Goal: Task Accomplishment & Management: Manage account settings

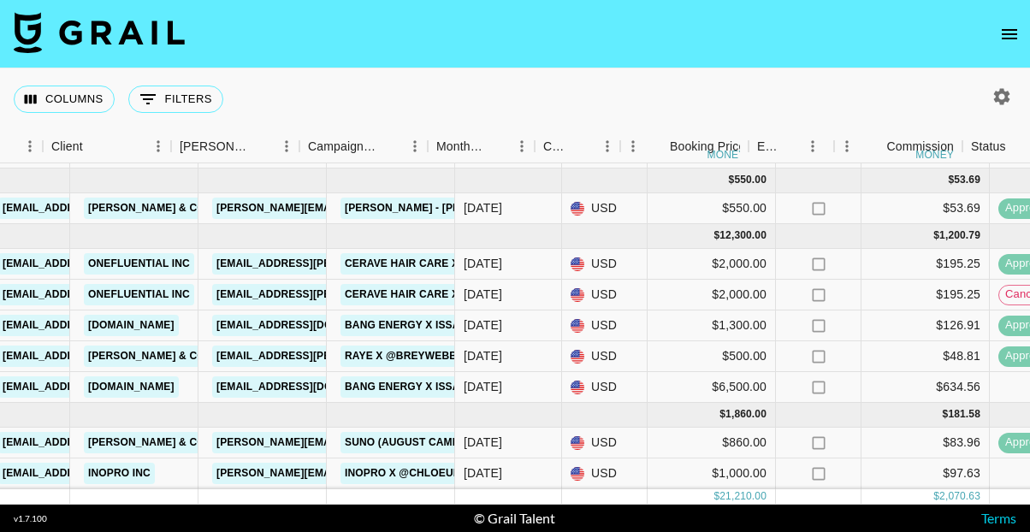
scroll to position [143, 496]
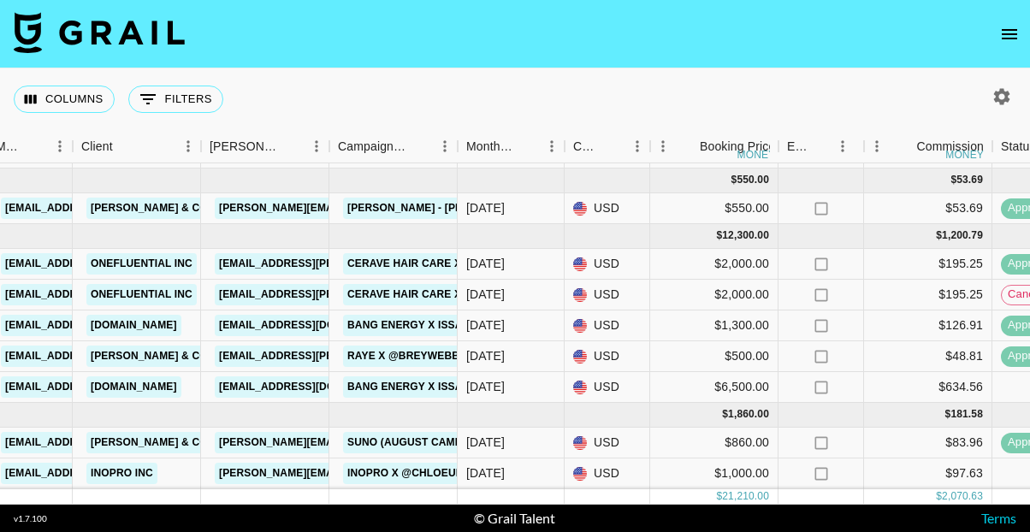
click at [133, 26] on img at bounding box center [99, 32] width 171 height 41
click at [1004, 33] on icon "open drawer" at bounding box center [1009, 34] width 15 height 10
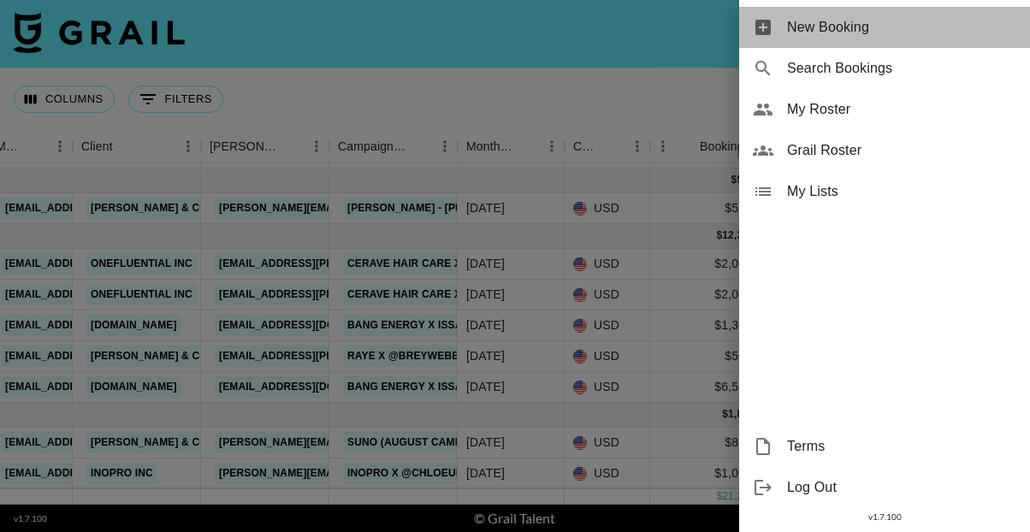
click at [867, 32] on span "New Booking" at bounding box center [901, 27] width 229 height 21
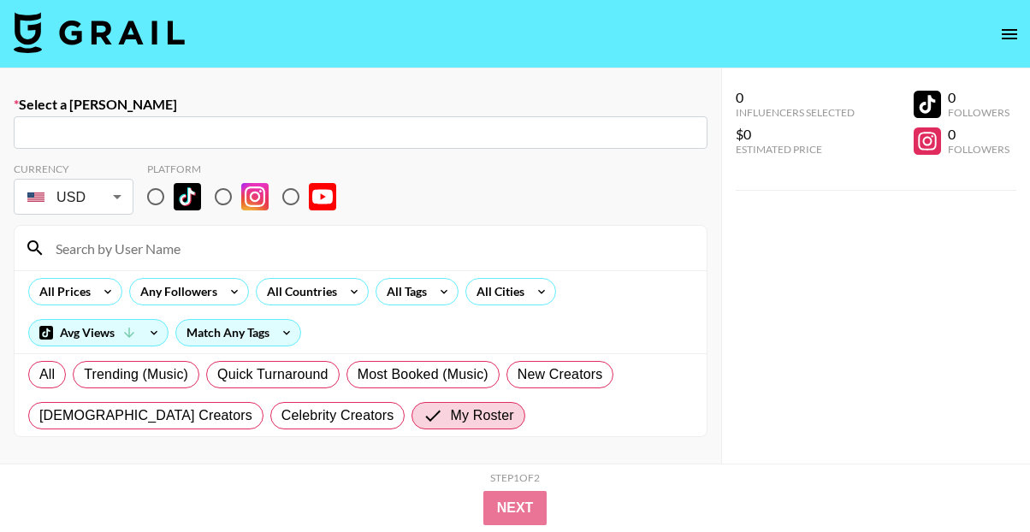
click at [104, 139] on input "text" at bounding box center [360, 133] width 673 height 20
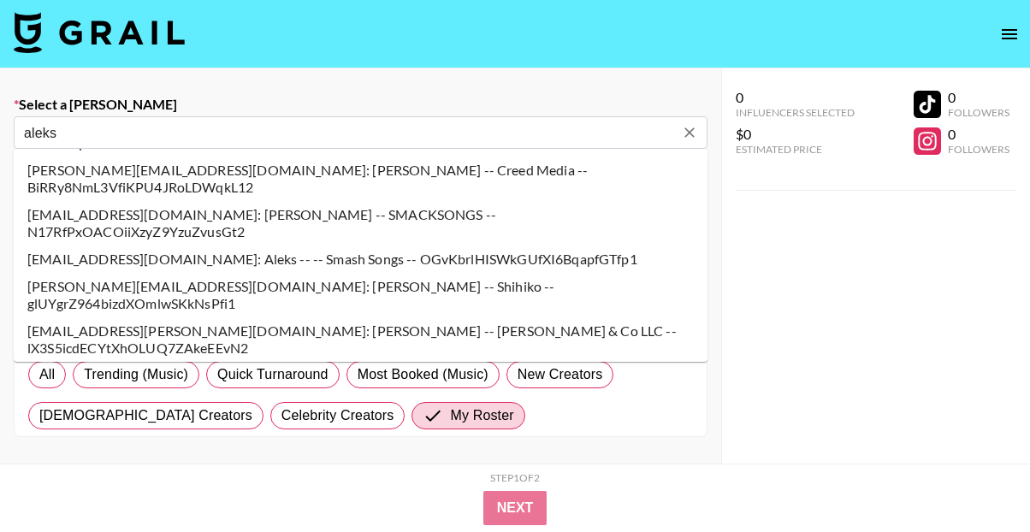
scroll to position [47, 0]
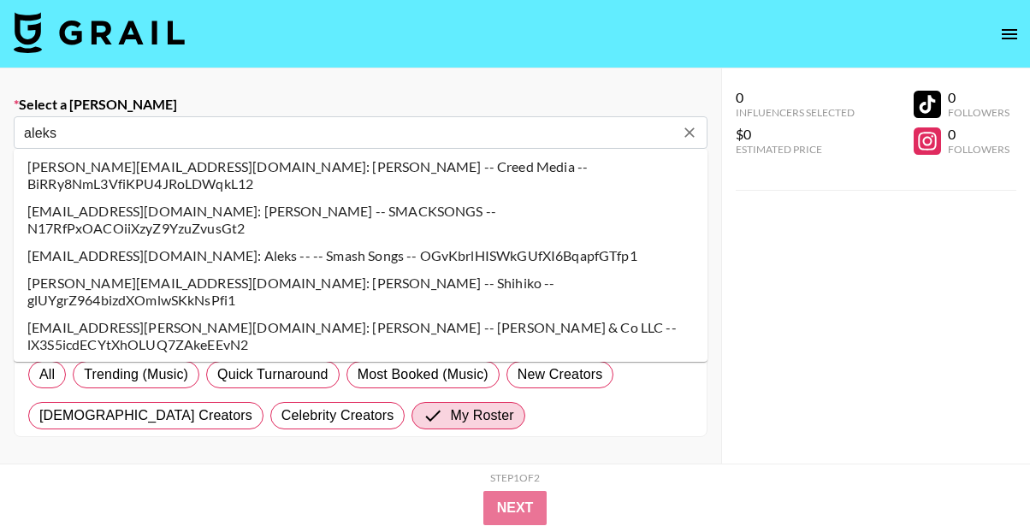
click at [141, 314] on li "aleks@genni.com: Aleks Samul -- Genni & Co LLC -- lX3S5icdECYtXhOLUQ7ZAkeEEvN2" at bounding box center [361, 336] width 694 height 44
type input "aleks@genni.com: Aleks Samul -- Genni & Co LLC -- lX3S5icdECYtXhOLUQ7ZAkeEEvN2"
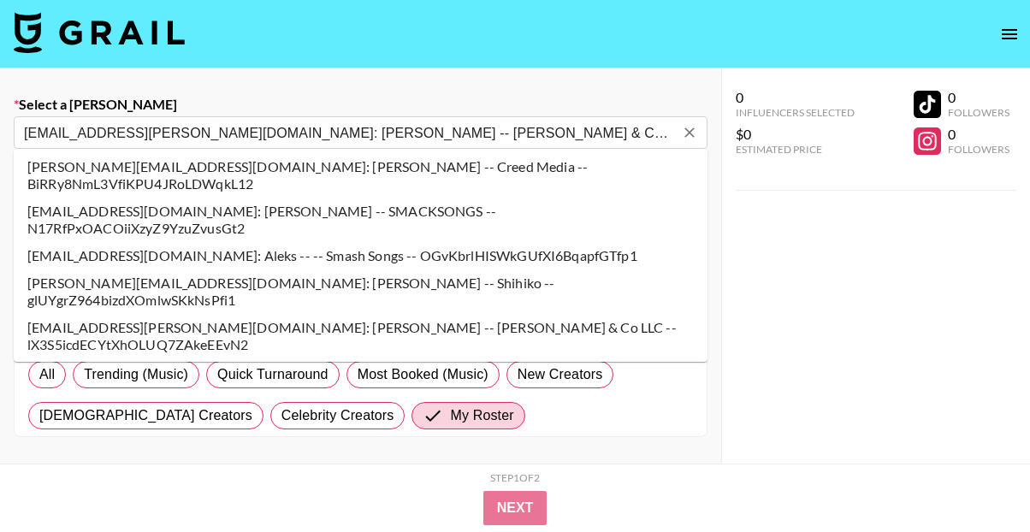
select select "Song"
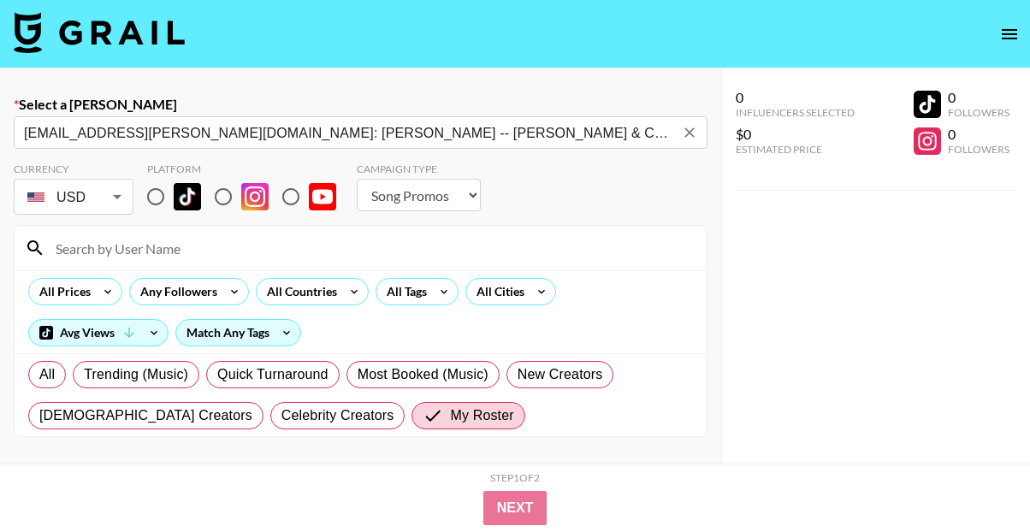
type input "aleks@genni.com: Aleks Samul -- Genni & Co LLC -- lX3S5icdECYtXhOLUQ7ZAkeEEvN2"
click at [231, 96] on label "Select a Booker" at bounding box center [361, 104] width 694 height 17
click at [439, 196] on select "Choose Type... Song Promos Brand Promos" at bounding box center [419, 195] width 124 height 33
click at [157, 194] on input "radio" at bounding box center [156, 197] width 36 height 36
radio input "true"
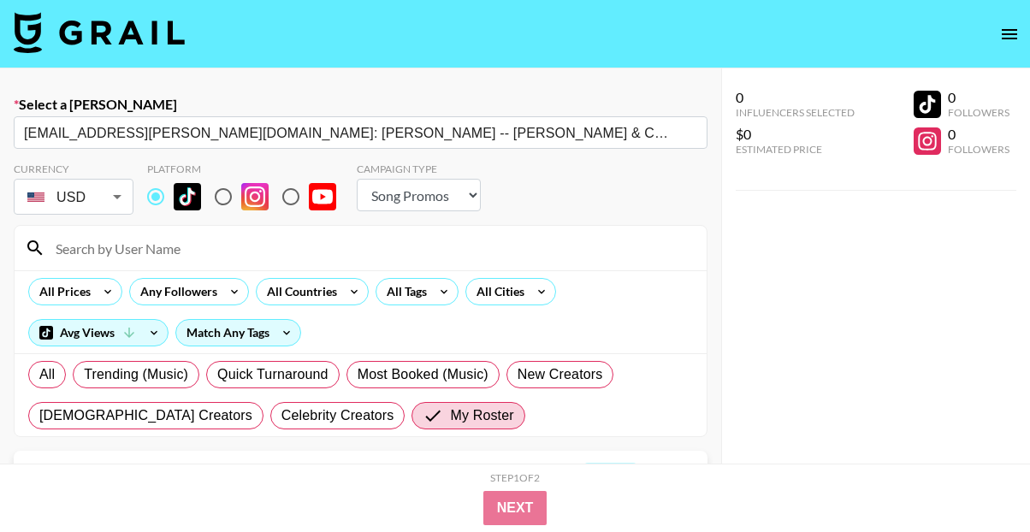
click at [139, 245] on input at bounding box center [370, 247] width 651 height 27
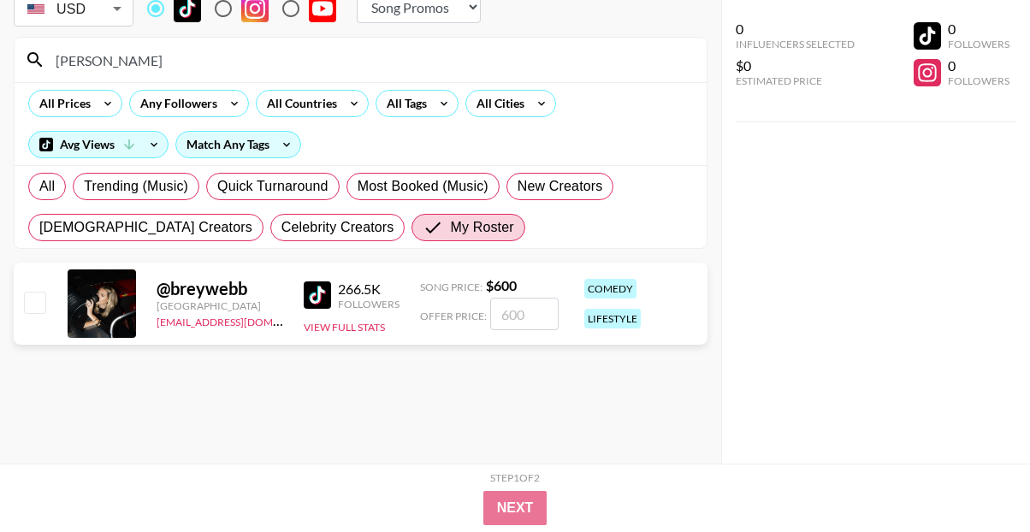
scroll to position [198, 0]
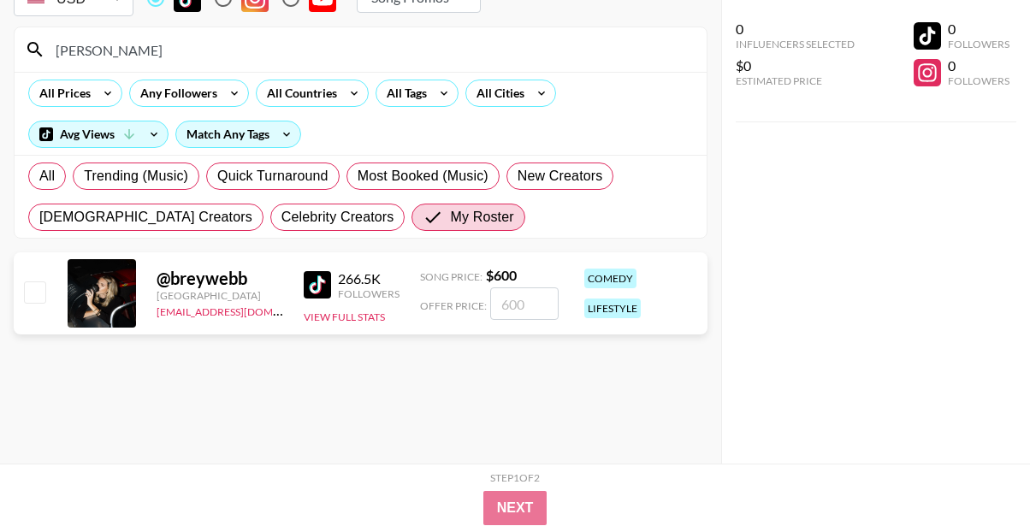
type input "brey"
click at [39, 293] on input "checkbox" at bounding box center [34, 291] width 21 height 21
checkbox input "true"
type input "600"
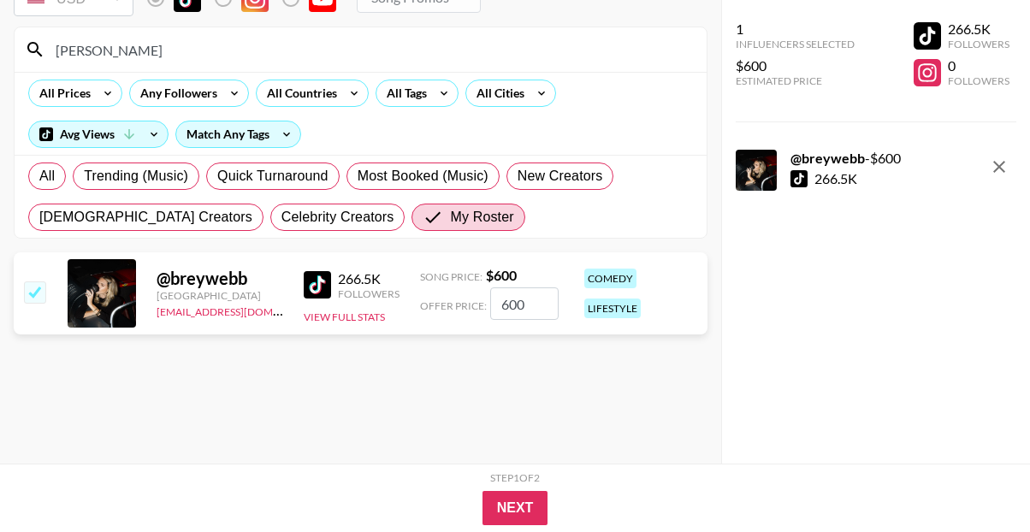
click at [509, 304] on input "600" at bounding box center [524, 303] width 68 height 33
checkbox input "false"
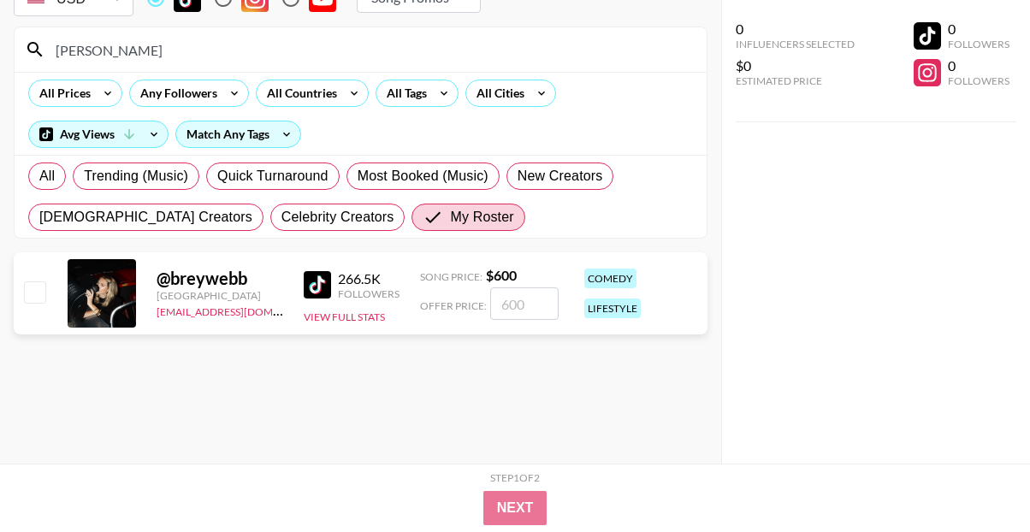
type input "5"
checkbox input "true"
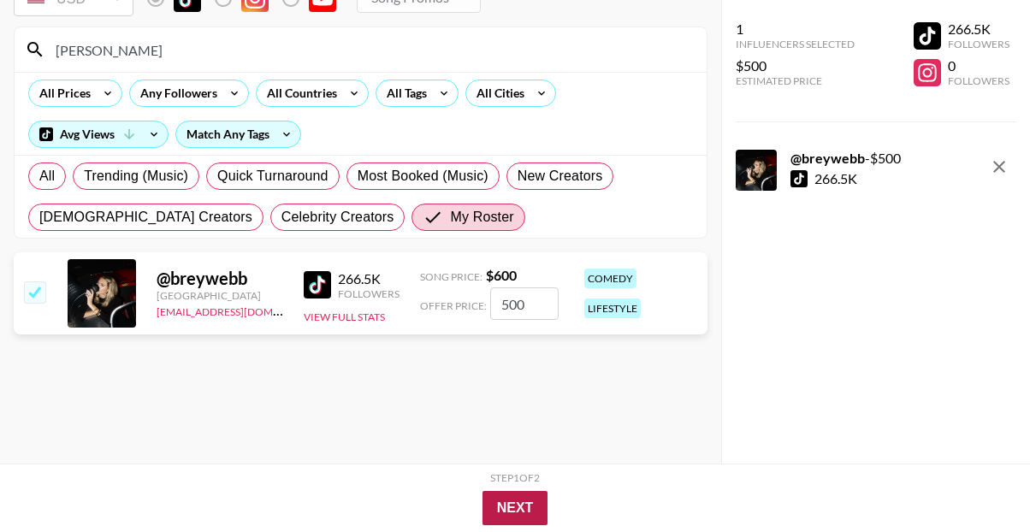
type input "500"
click at [529, 511] on button "Next" at bounding box center [515, 508] width 66 height 34
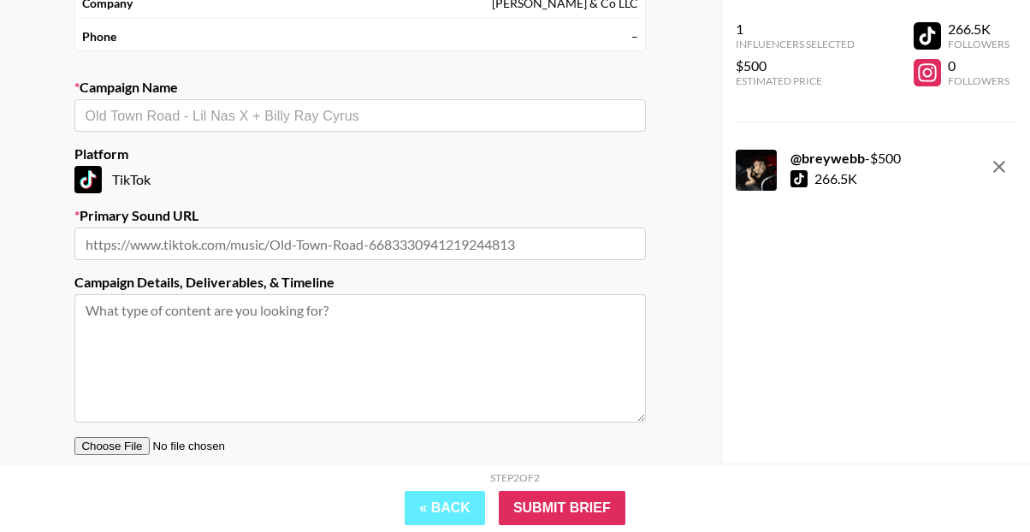
click at [199, 113] on input "text" at bounding box center [360, 116] width 551 height 20
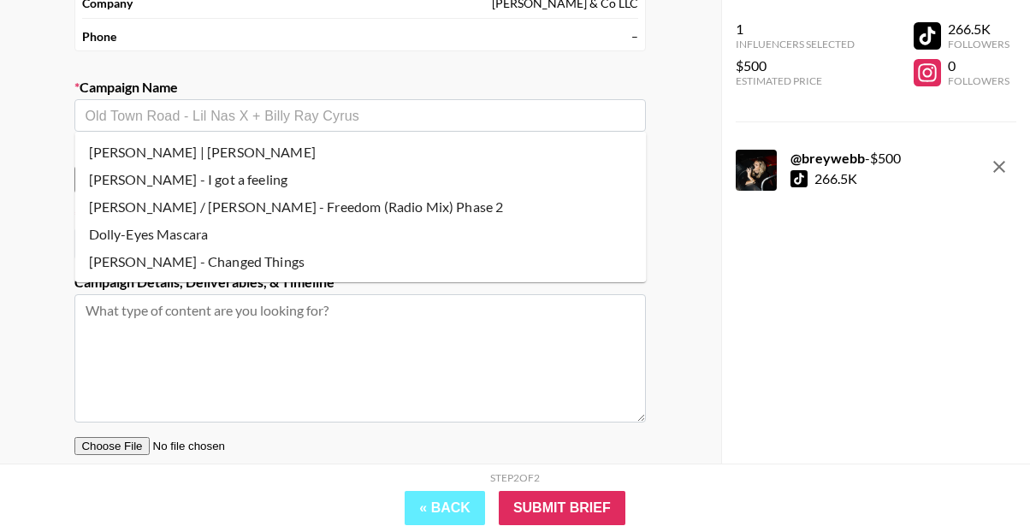
click at [203, 156] on li "Harper Grace | Kelsey Hart" at bounding box center [360, 152] width 571 height 27
type input "Harper Grace | Kelsey Hart"
type textarea "TikTok -- Artist Name: Harper Grace / Kelsey Hart Song Title: Freedom (Radio Mi…"
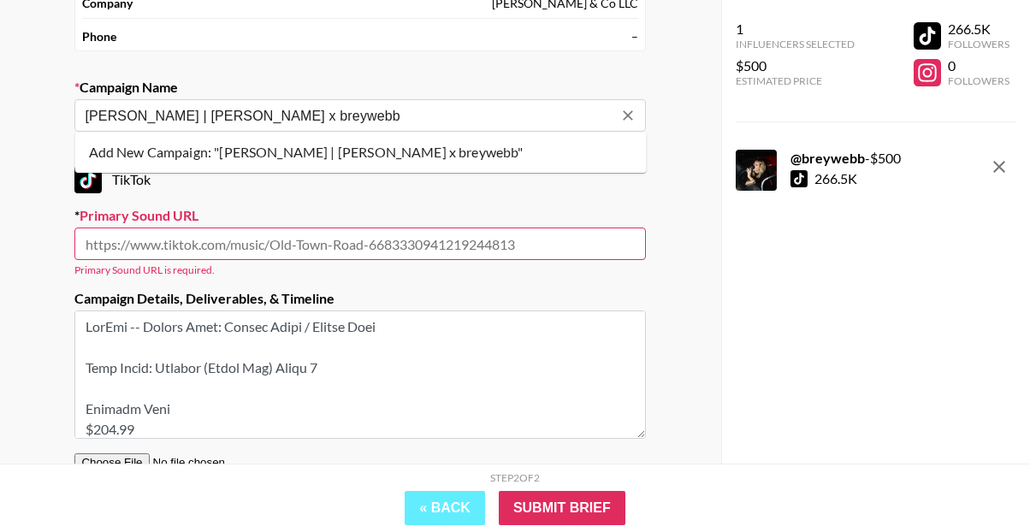
click at [206, 145] on li "Add New Campaign: "Harper Grace | Kelsey Hart x breywebb"" at bounding box center [360, 152] width 571 height 27
type input "Harper Grace | Kelsey Hart x breywebb"
click at [280, 197] on section "Your Details Name Aleks Samul Email aleks@genni.com Company Genni & Co LLC Phon…" at bounding box center [360, 217] width 599 height 666
click at [283, 238] on input "text" at bounding box center [359, 244] width 571 height 33
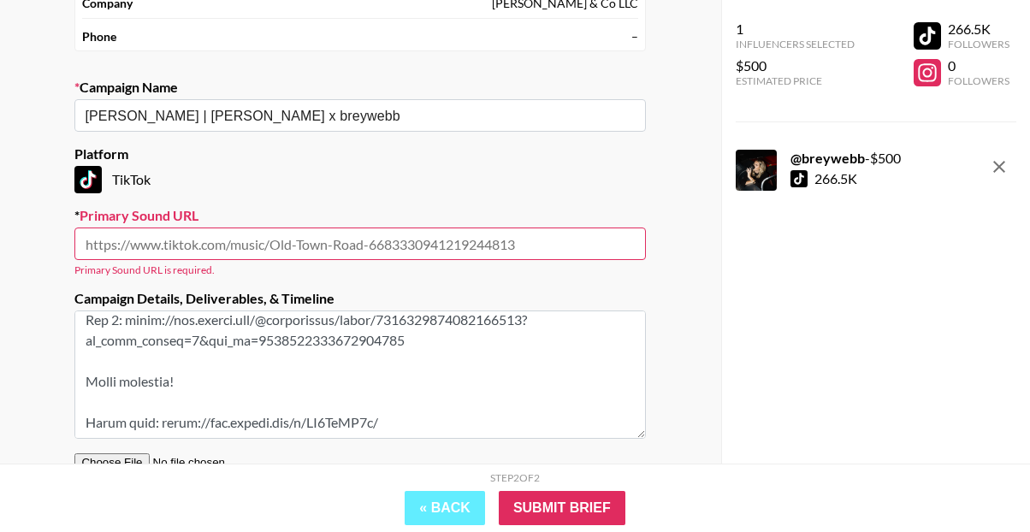
scroll to position [520, 0]
drag, startPoint x: 415, startPoint y: 383, endPoint x: 153, endPoint y: 381, distance: 261.7
click at [153, 381] on textarea at bounding box center [359, 374] width 571 height 128
click at [314, 243] on input "text" at bounding box center [359, 244] width 571 height 33
paste input "https://www.tiktok.com/t/ZP8MqCS8u/"
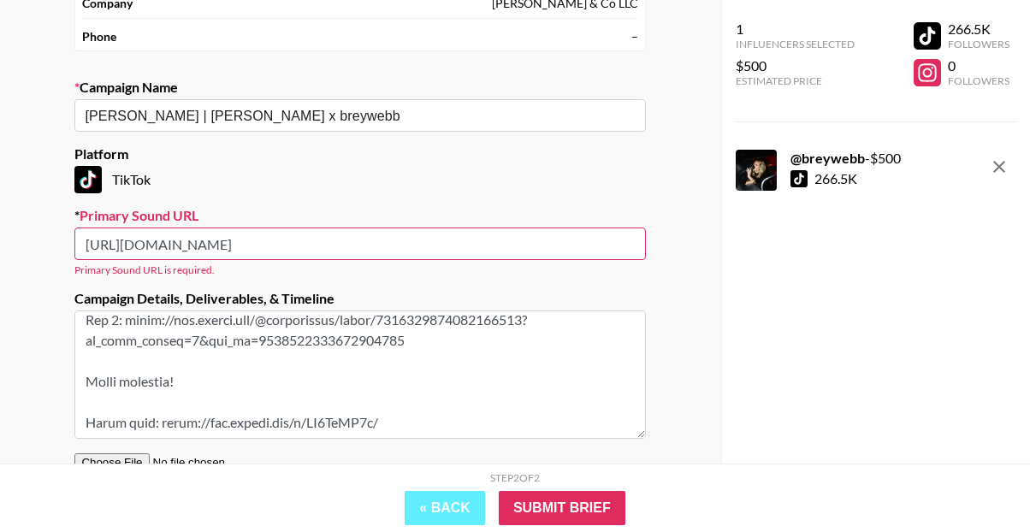
type input "https://www.tiktok.com/t/ZP8MqCS8u/"
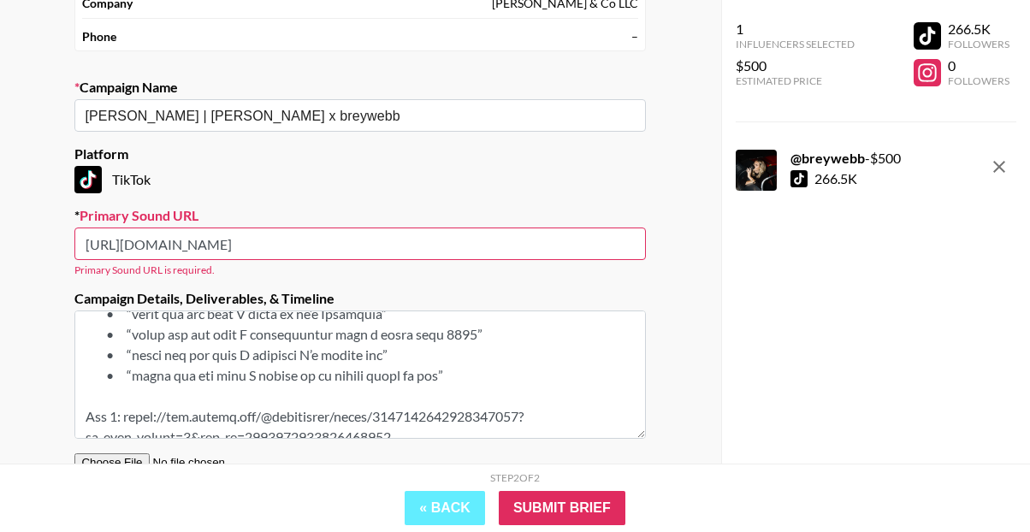
scroll to position [0, 0]
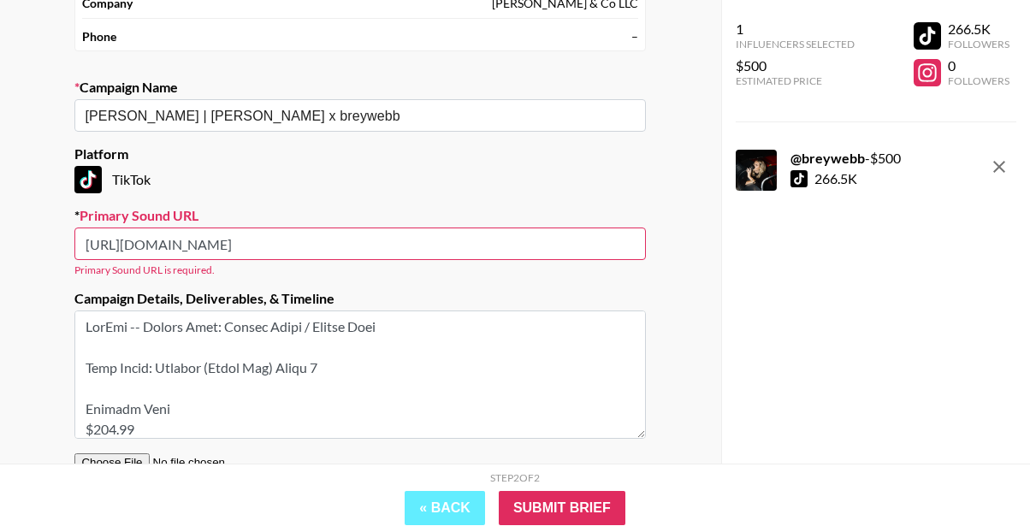
drag, startPoint x: 424, startPoint y: 386, endPoint x: 68, endPoint y: 279, distance: 371.5
click at [68, 279] on section "Your Details Name Aleks Samul Email aleks@genni.com Company Genni & Co LLC Phon…" at bounding box center [360, 217] width 599 height 666
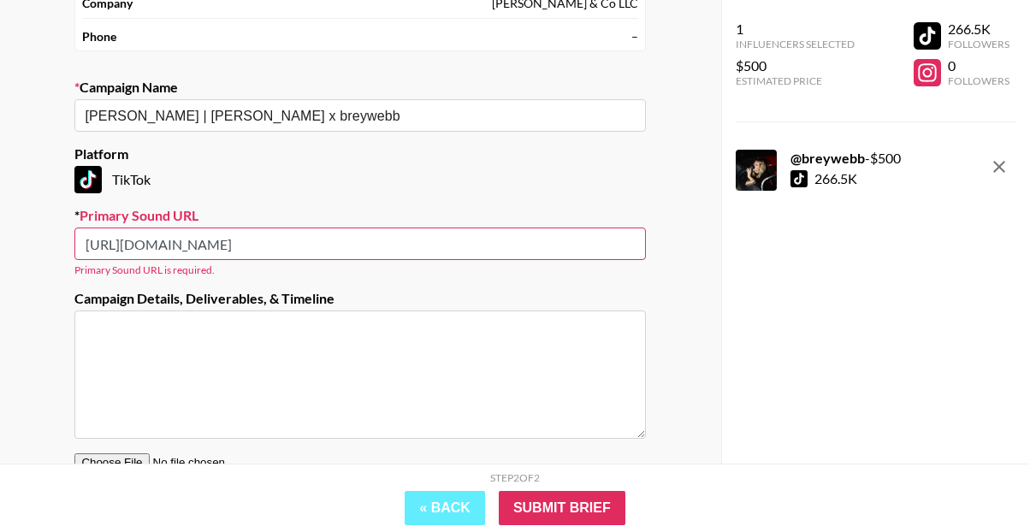
click at [53, 277] on div "Your Details Name Aleks Samul Email aleks@genni.com Company Genni & Co LLC Phon…" at bounding box center [360, 230] width 721 height 721
click at [696, 331] on div "Your Details Name Aleks Samul Email aleks@genni.com Company Genni & Co LLC Phon…" at bounding box center [360, 230] width 721 height 721
click at [570, 507] on input "Submit Brief" at bounding box center [562, 508] width 127 height 34
click at [88, 246] on input "https://www.tiktok.com/t/ZP8MqCS8u/" at bounding box center [359, 244] width 571 height 33
drag, startPoint x: 355, startPoint y: 245, endPoint x: -48, endPoint y: 242, distance: 402.9
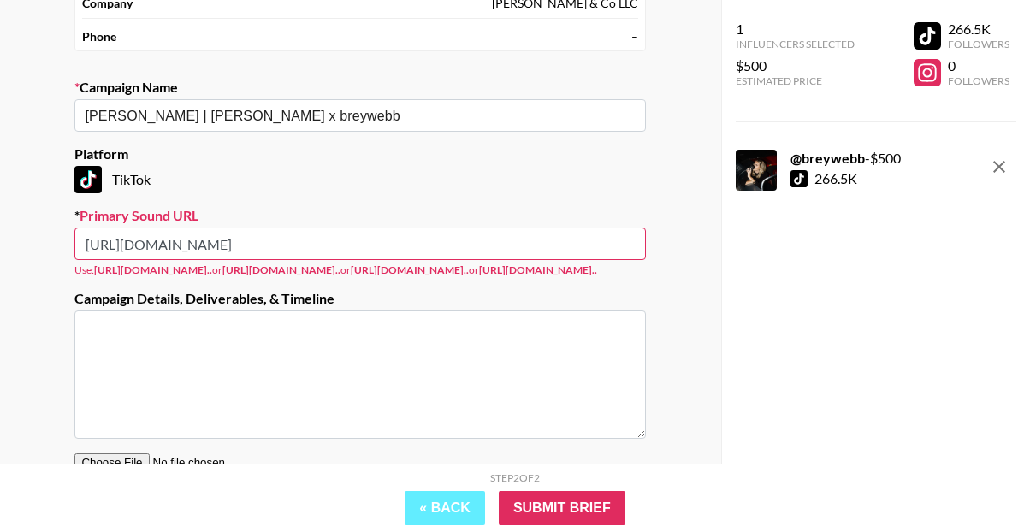
click at [0, 242] on html "Your Details Name Aleks Samul Email aleks@genni.com Company Genni & Co LLC Phon…" at bounding box center [515, 231] width 1030 height 858
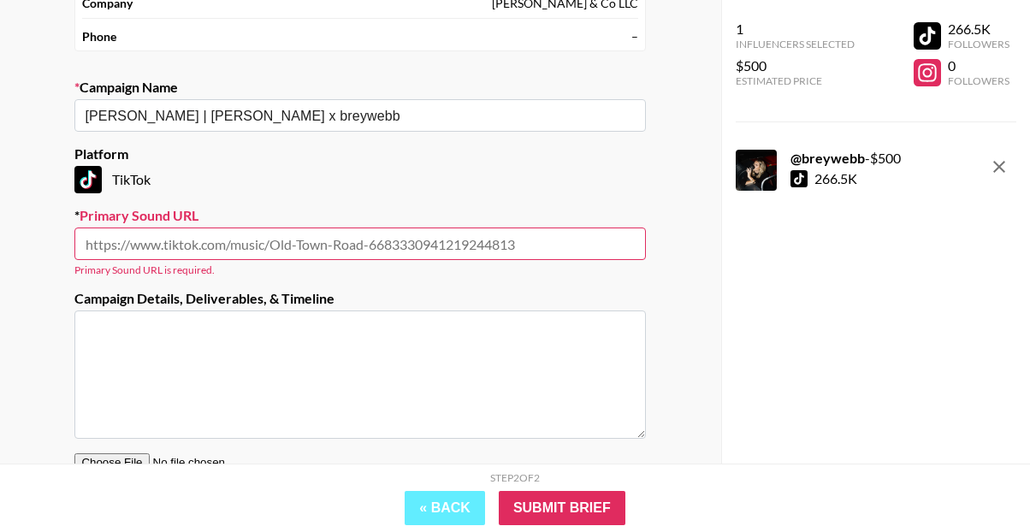
paste input "https://www.tiktok.com/music/Freedom-Radio-Edit-7506846770980145168?_d=secCgYIA…"
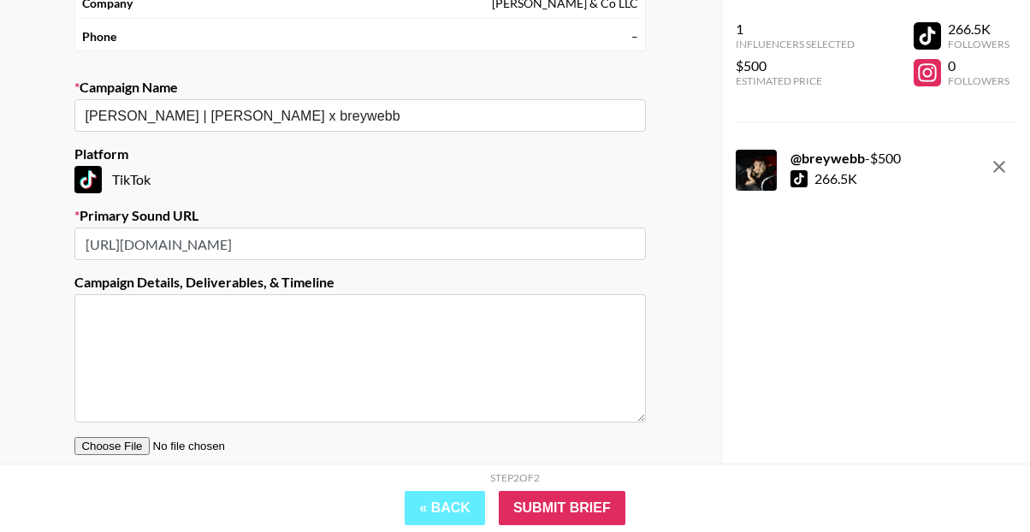
scroll to position [0, 4425]
type input "https://www.tiktok.com/music/Freedom-Radio-Edit-7506846770980145168?_d=secCgYIA…"
click at [546, 499] on input "Submit Brief" at bounding box center [562, 508] width 127 height 34
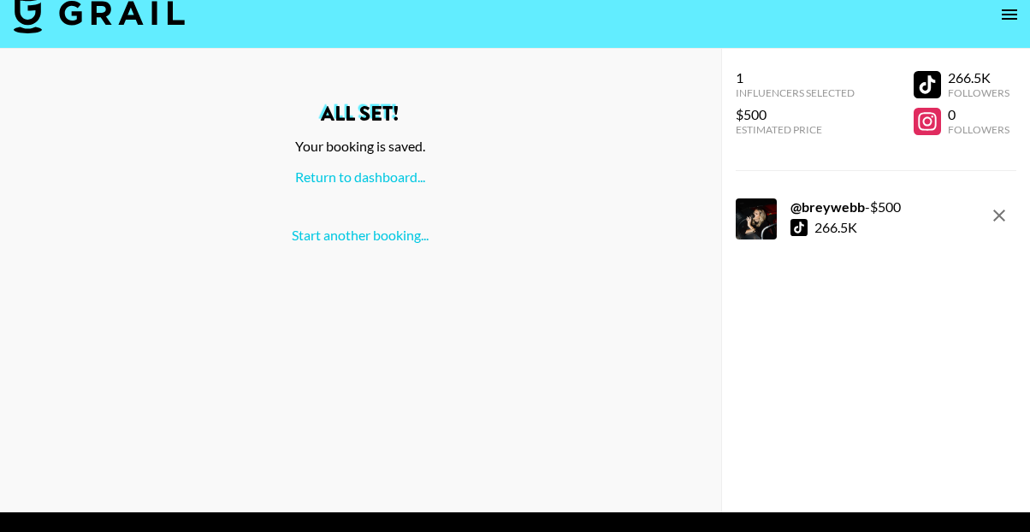
scroll to position [16, 0]
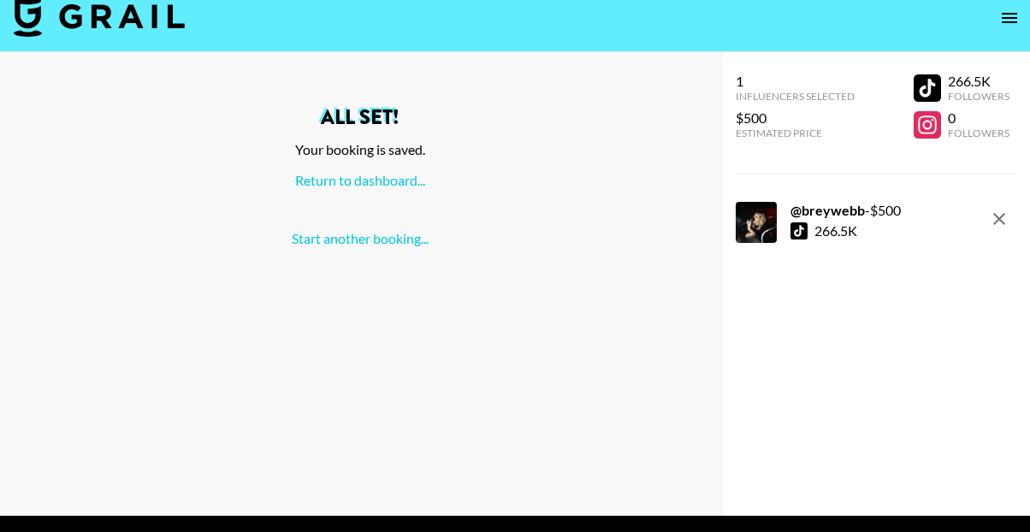
click at [122, 21] on img at bounding box center [99, 16] width 171 height 41
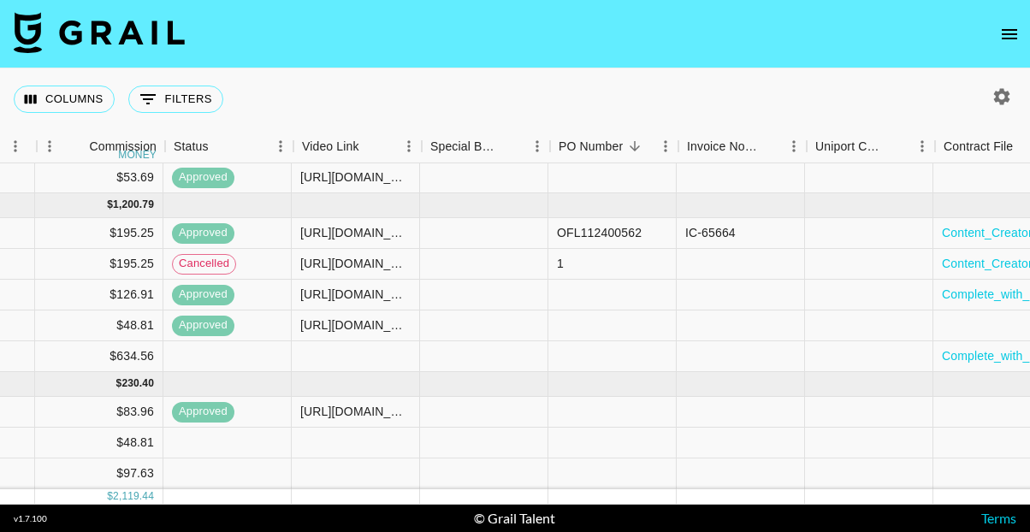
scroll to position [174, 1328]
click at [363, 446] on div at bounding box center [353, 443] width 128 height 31
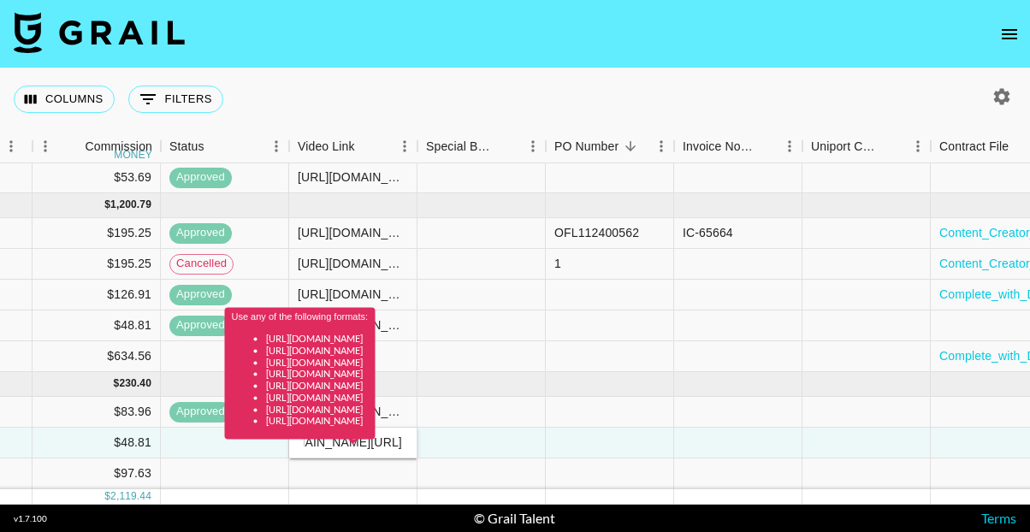
scroll to position [0, 0]
click at [363, 446] on div "Use any of the following formats: https://www.tiktok.com/@user/video/1234567 ht…" at bounding box center [300, 380] width 151 height 144
click at [310, 444] on div "Use any of the following formats: https://www.tiktok.com/@user/video/1234567 ht…" at bounding box center [300, 380] width 151 height 144
click at [602, 418] on div at bounding box center [610, 412] width 128 height 31
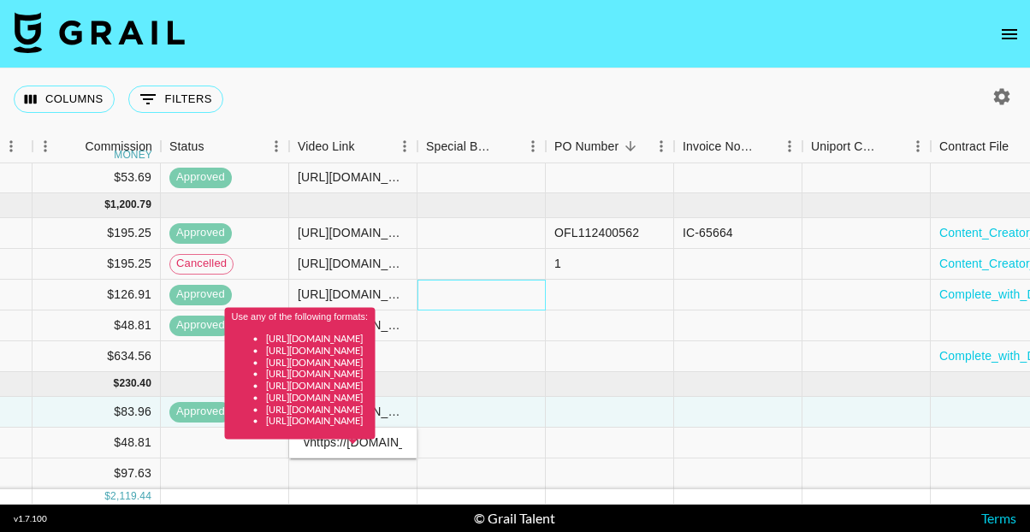
click at [503, 287] on div at bounding box center [481, 295] width 128 height 31
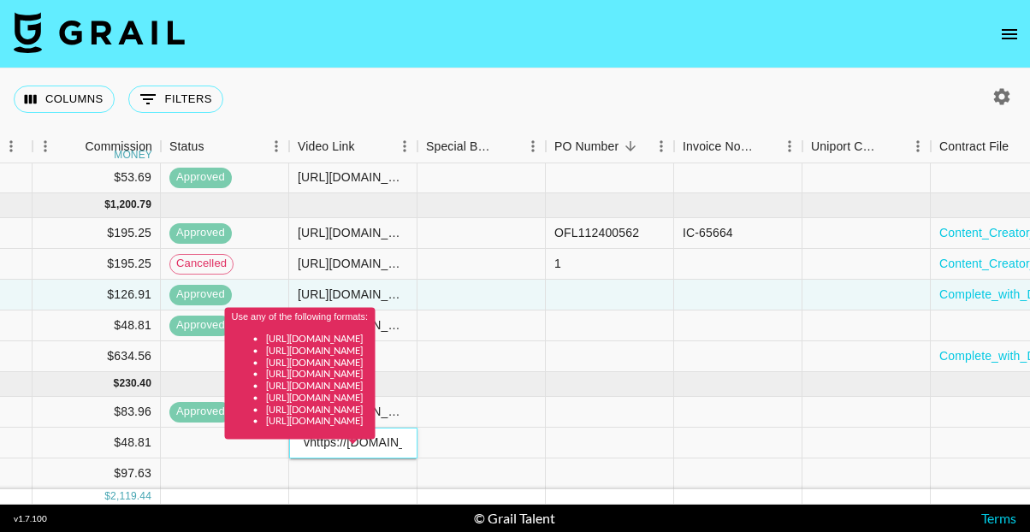
click at [369, 356] on li "https://www.instagram.com/reel/CfpM3FtDoI0" at bounding box center [317, 362] width 103 height 12
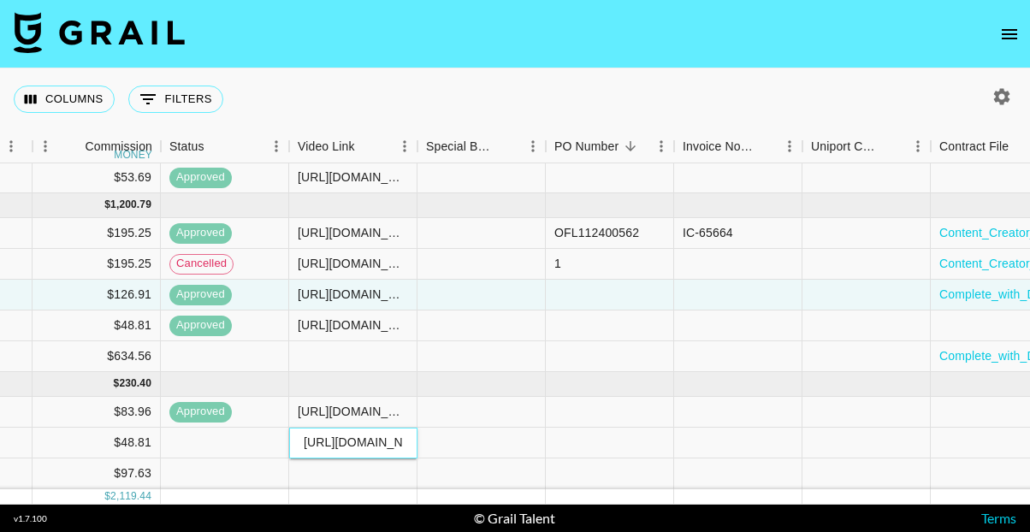
type input "https://www.tiktok.com/@breywebb/video/7549728793993252126?lang=en"
click at [529, 451] on div at bounding box center [481, 443] width 128 height 31
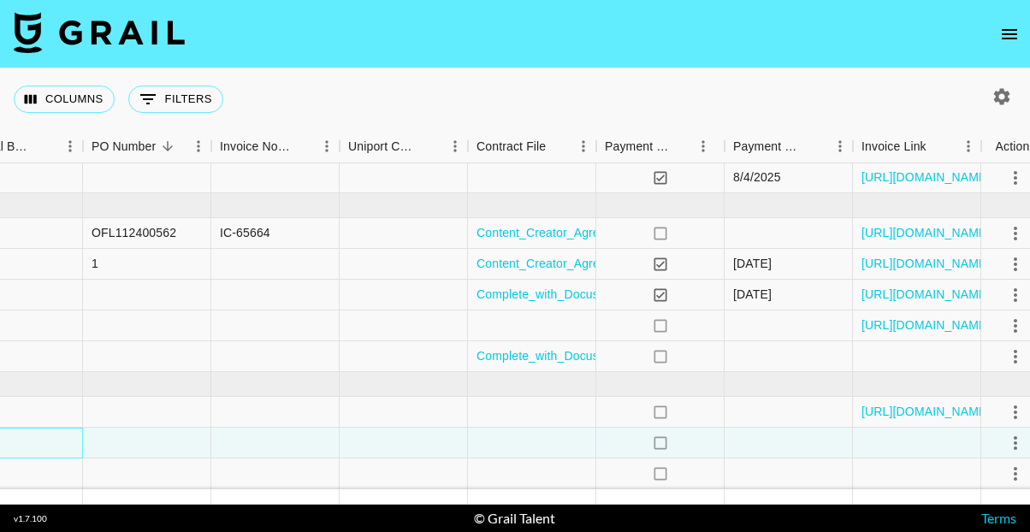
scroll to position [174, 1810]
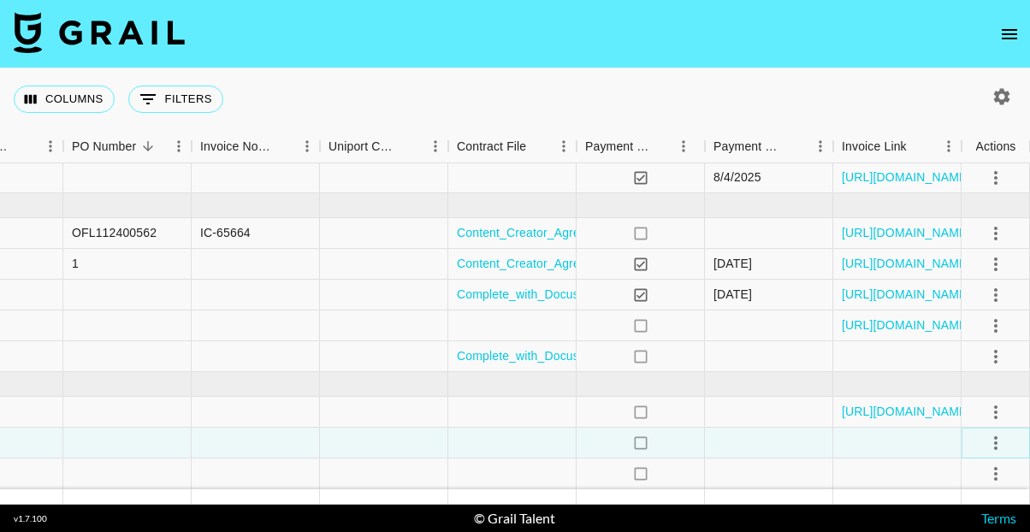
click at [996, 445] on icon "select merge strategy" at bounding box center [995, 443] width 21 height 21
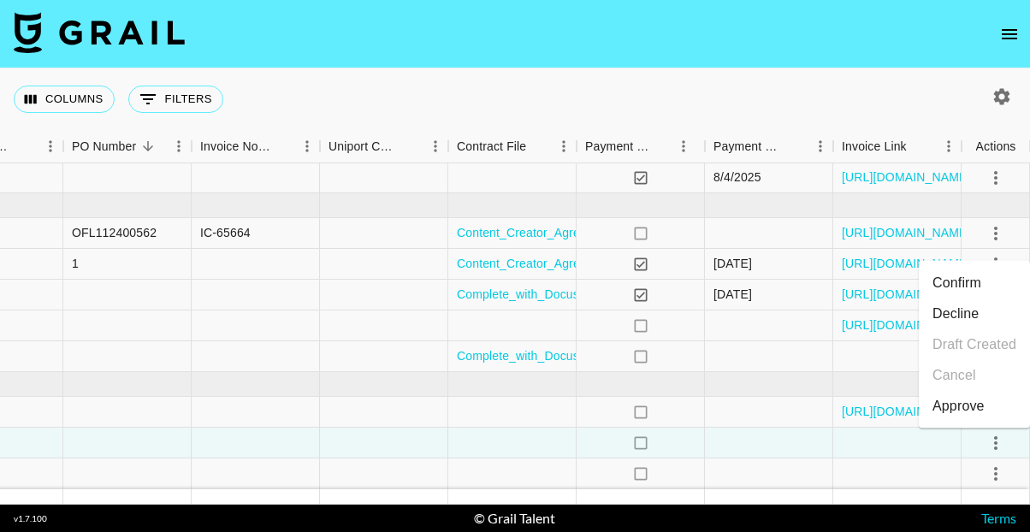
click at [992, 417] on li "Approve" at bounding box center [974, 406] width 111 height 31
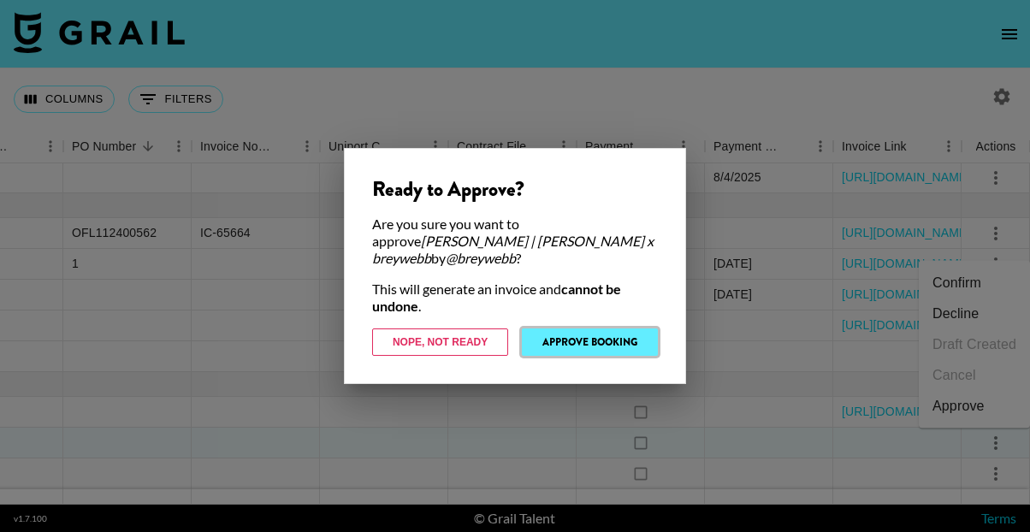
click at [579, 330] on button "Approve Booking" at bounding box center [590, 341] width 136 height 27
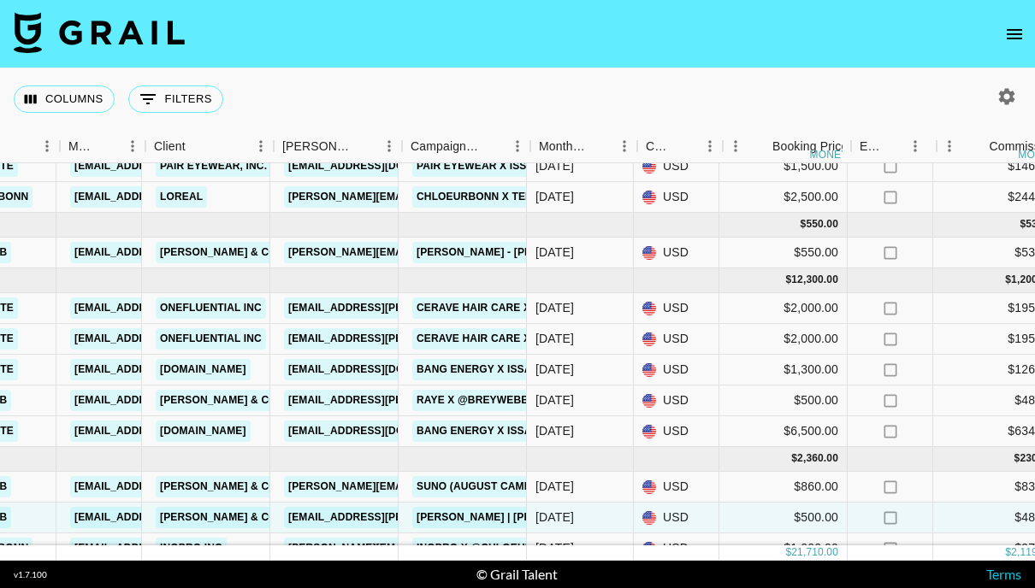
scroll to position [98, 421]
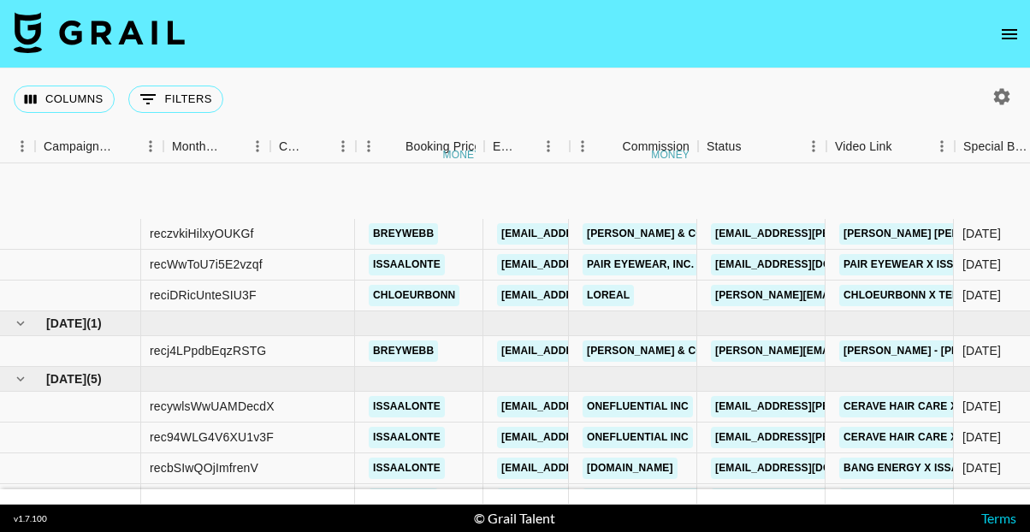
scroll to position [143, 790]
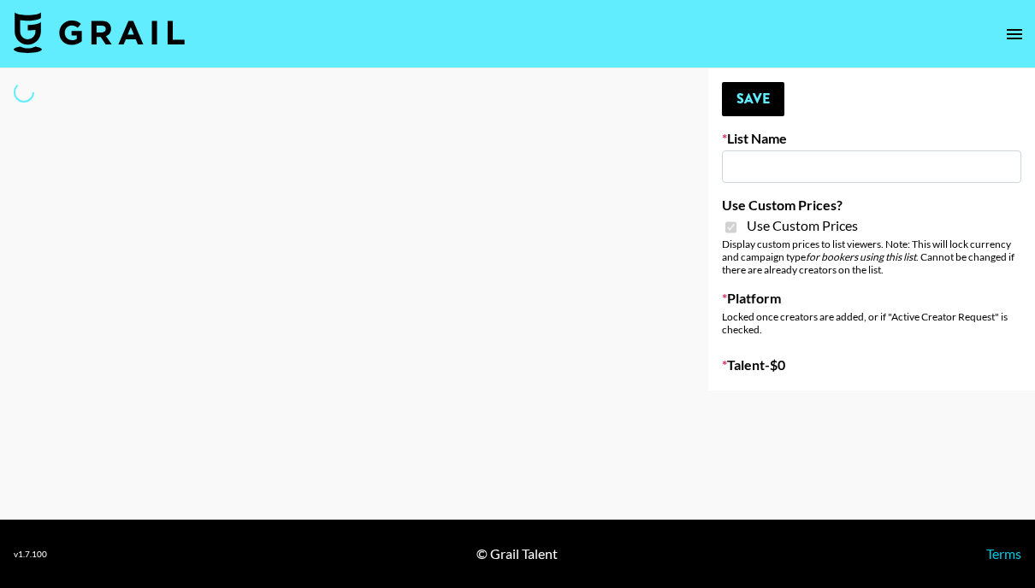
type input "Brickhouse (12th Sept)"
checkbox input "true"
select select "Brand"
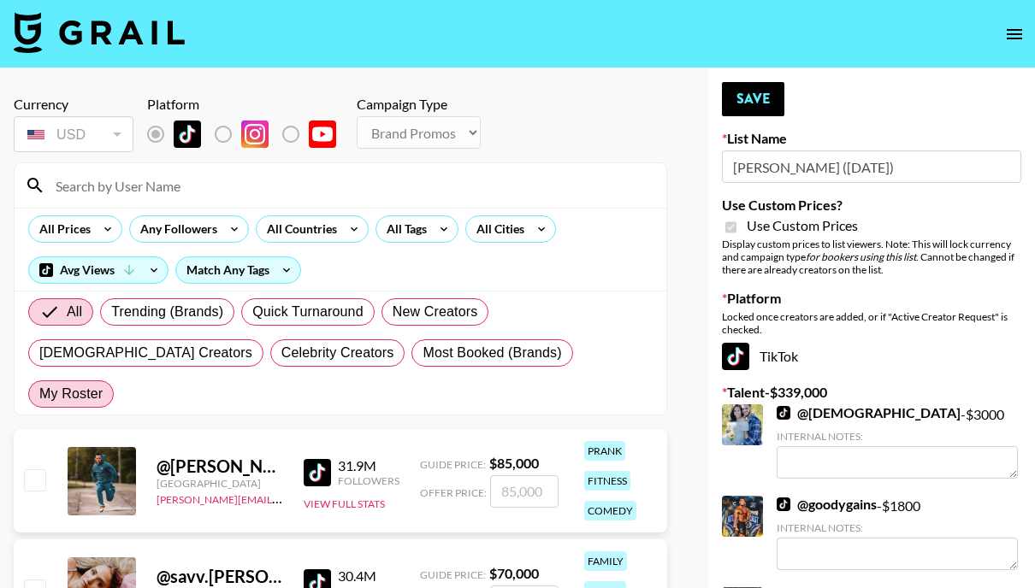
click at [103, 384] on span "My Roster" at bounding box center [70, 394] width 63 height 21
click at [39, 394] on input "My Roster" at bounding box center [39, 394] width 0 height 0
radio input "true"
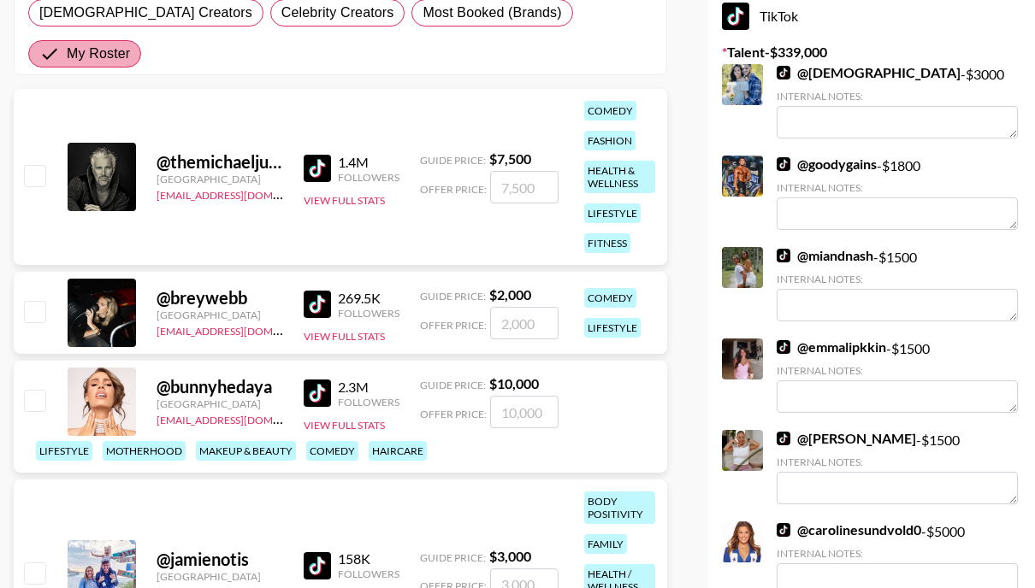
scroll to position [345, 0]
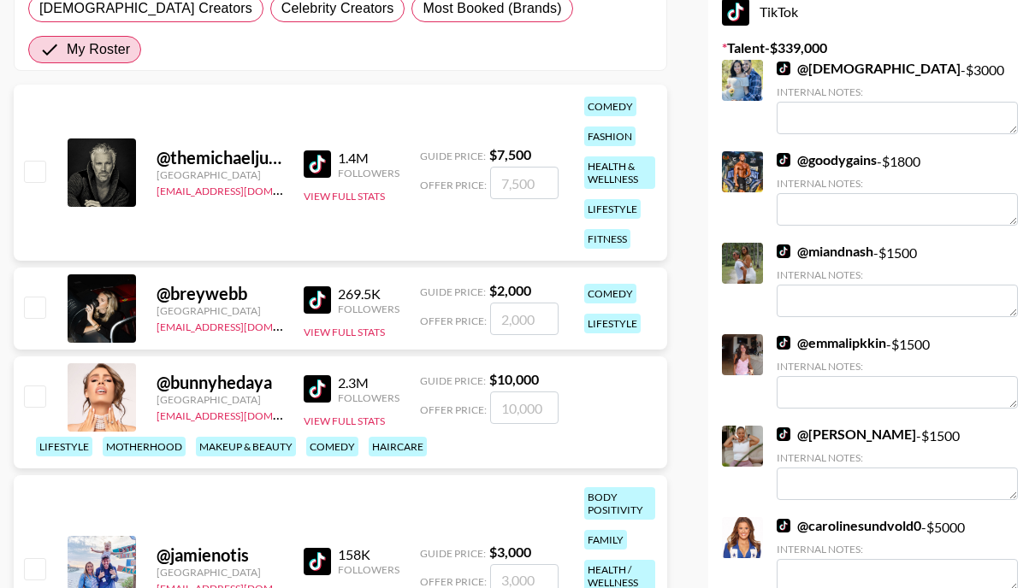
click at [33, 297] on input "checkbox" at bounding box center [34, 307] width 21 height 21
checkbox input "true"
type input "2000"
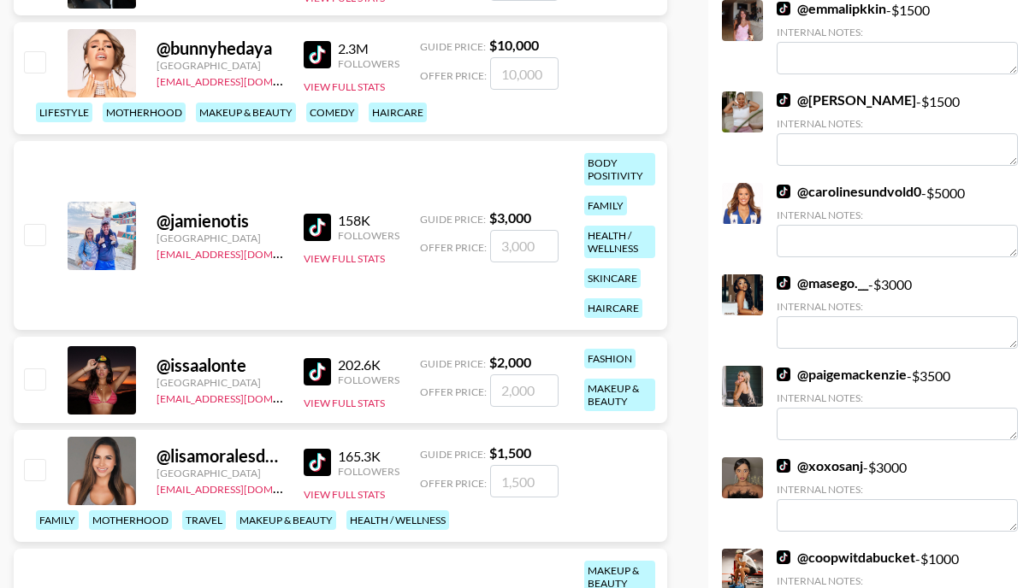
scroll to position [728, 0]
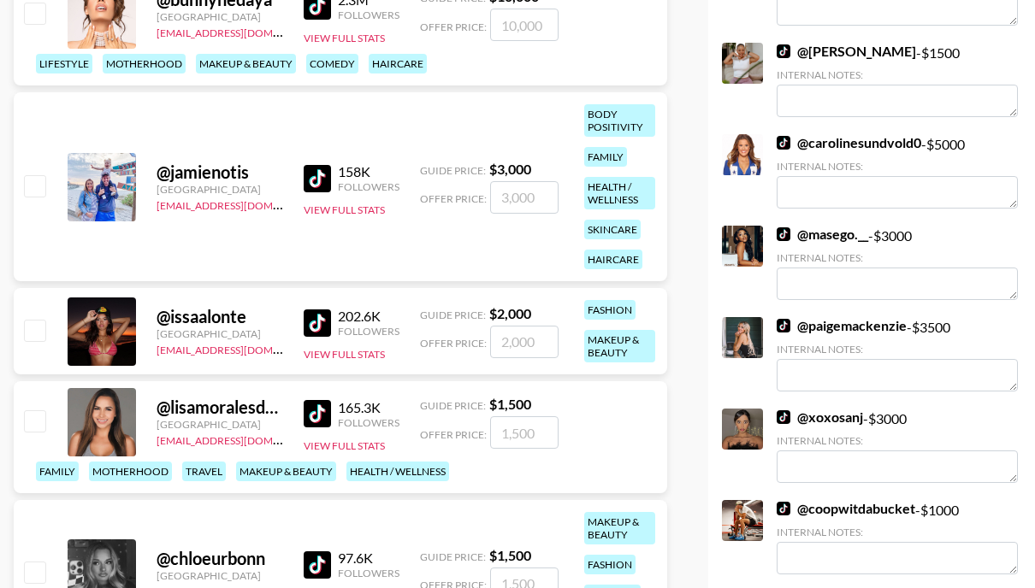
click at [33, 320] on input "checkbox" at bounding box center [34, 330] width 21 height 21
checkbox input "true"
type input "2000"
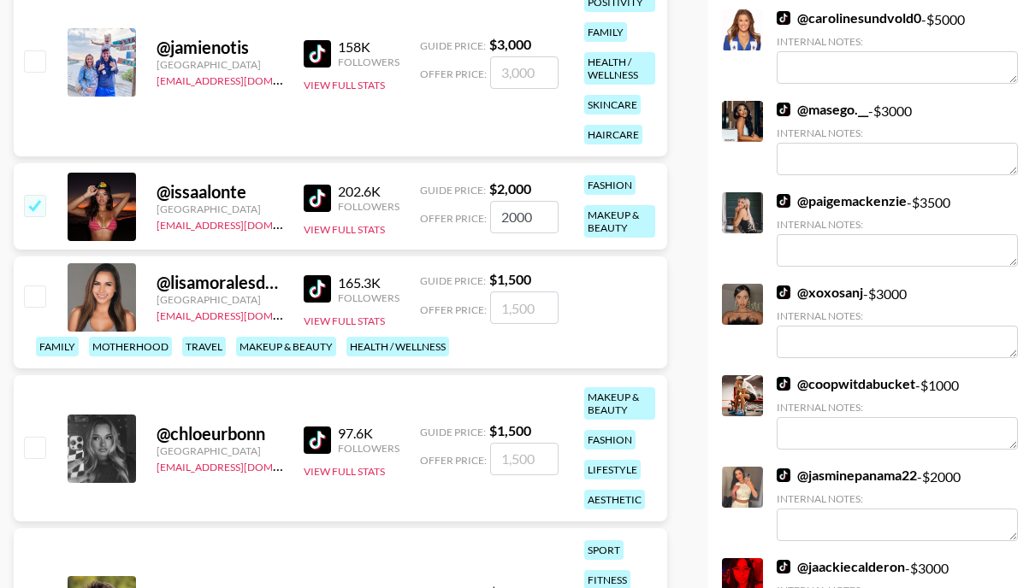
scroll to position [875, 0]
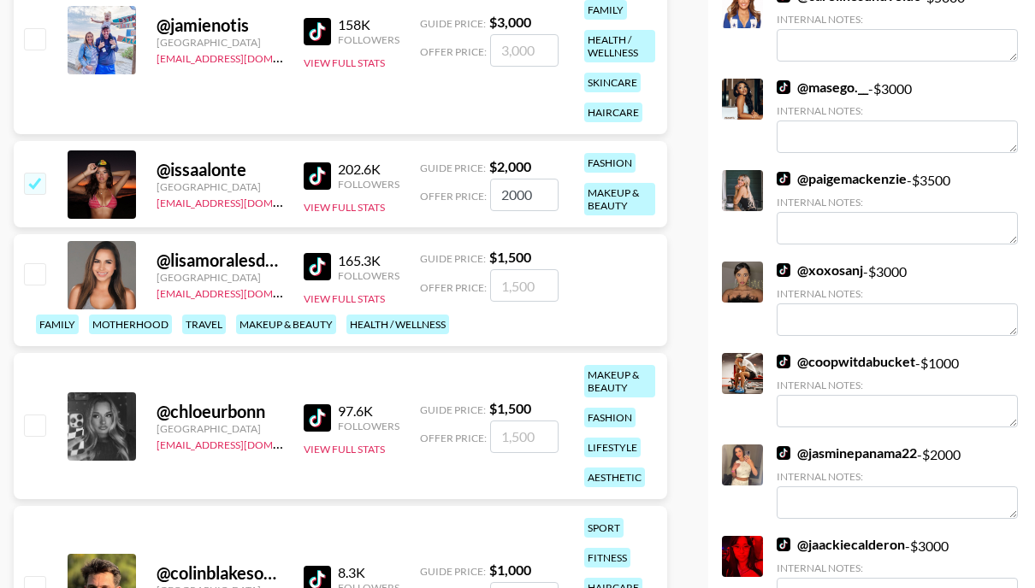
click at [38, 415] on input "checkbox" at bounding box center [34, 425] width 21 height 21
checkbox input "true"
type input "1500"
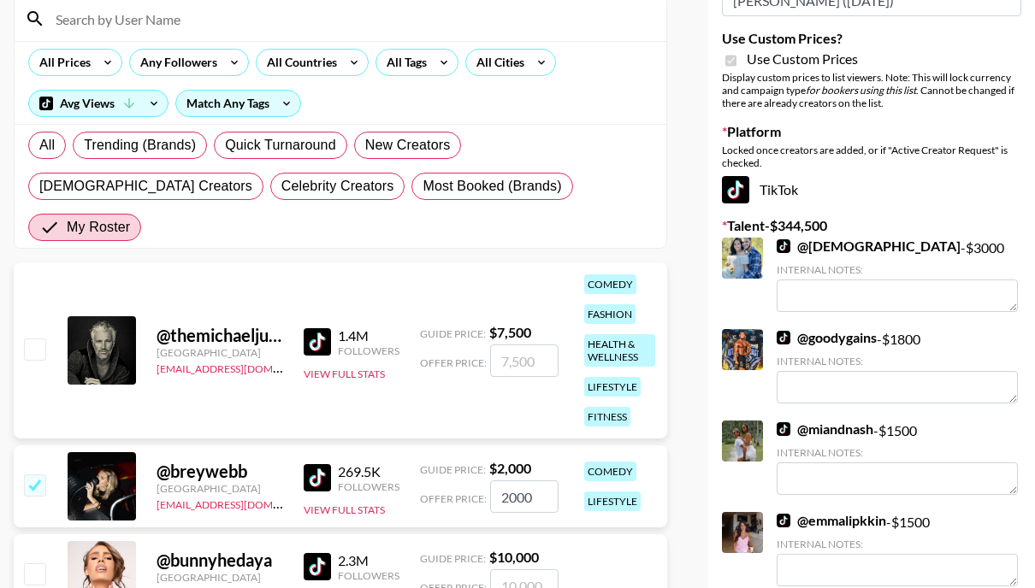
scroll to position [0, 0]
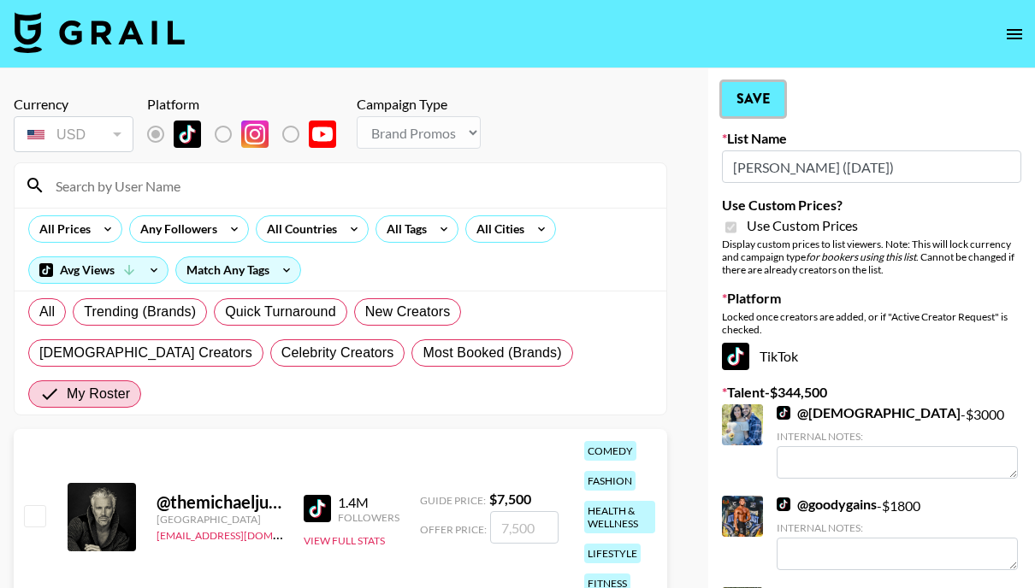
click at [748, 92] on button "Save" at bounding box center [753, 99] width 62 height 34
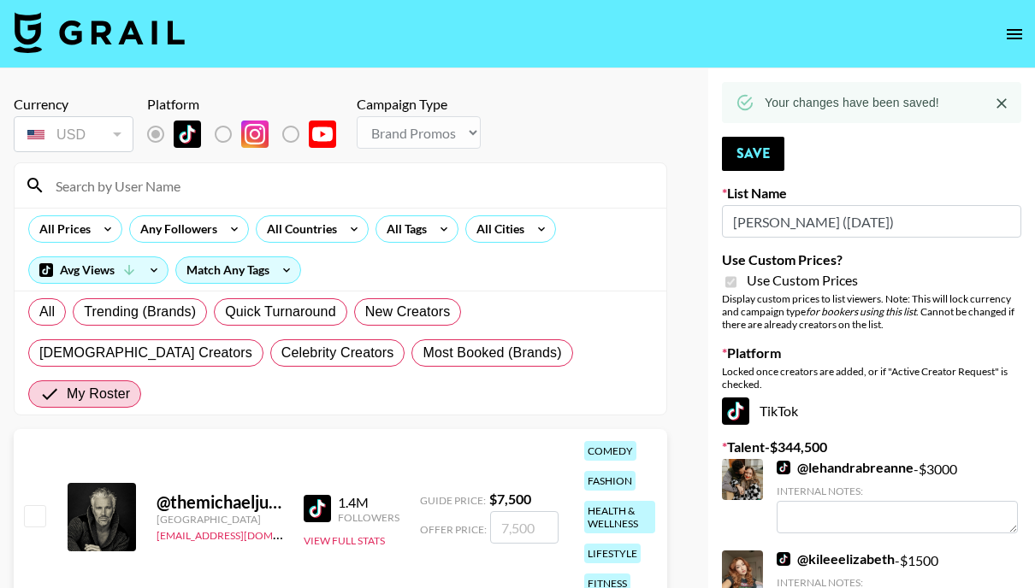
click at [107, 38] on img at bounding box center [99, 32] width 171 height 41
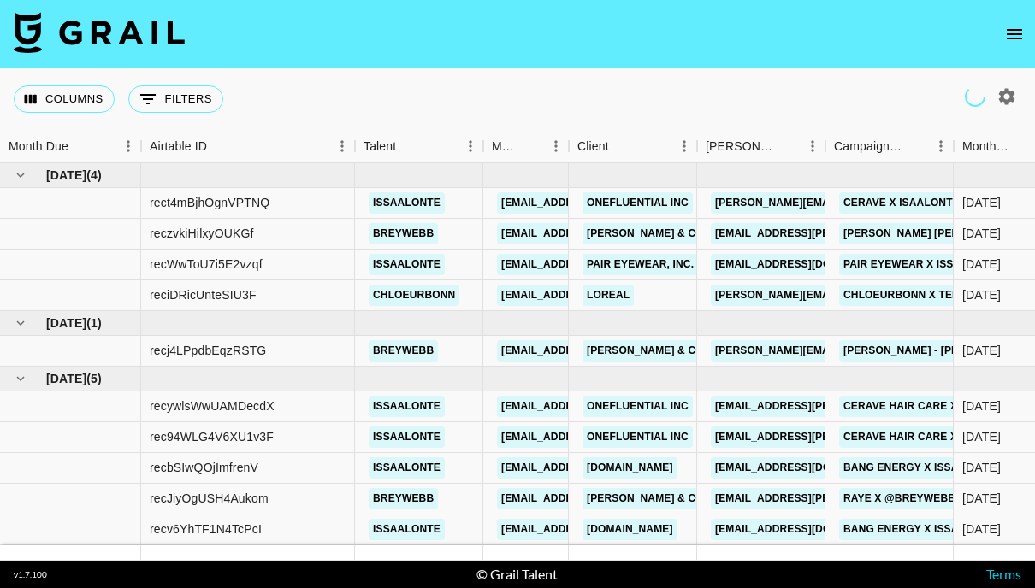
click at [1017, 29] on icon "open drawer" at bounding box center [1014, 34] width 15 height 10
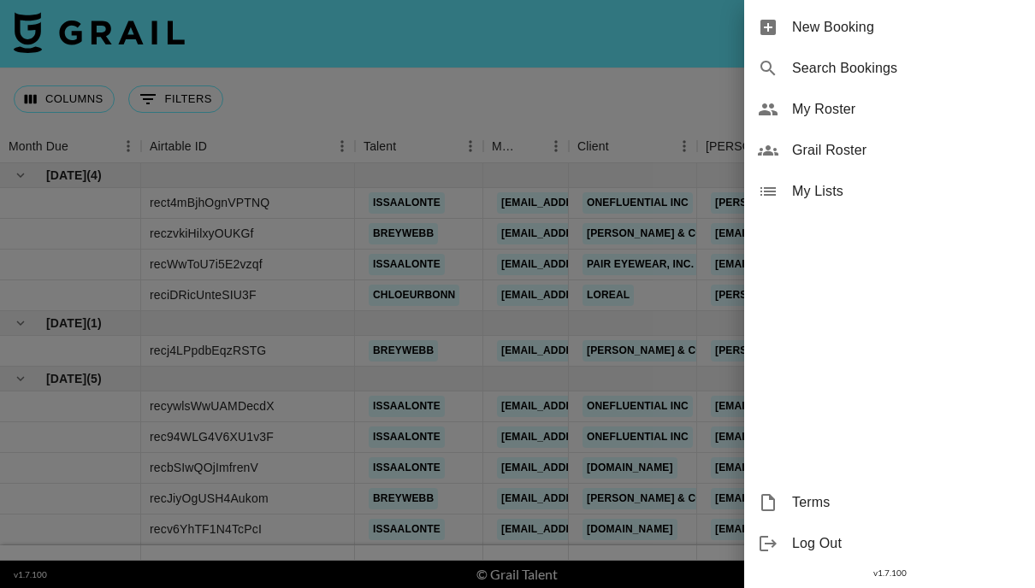
click at [845, 113] on span "My Roster" at bounding box center [906, 109] width 229 height 21
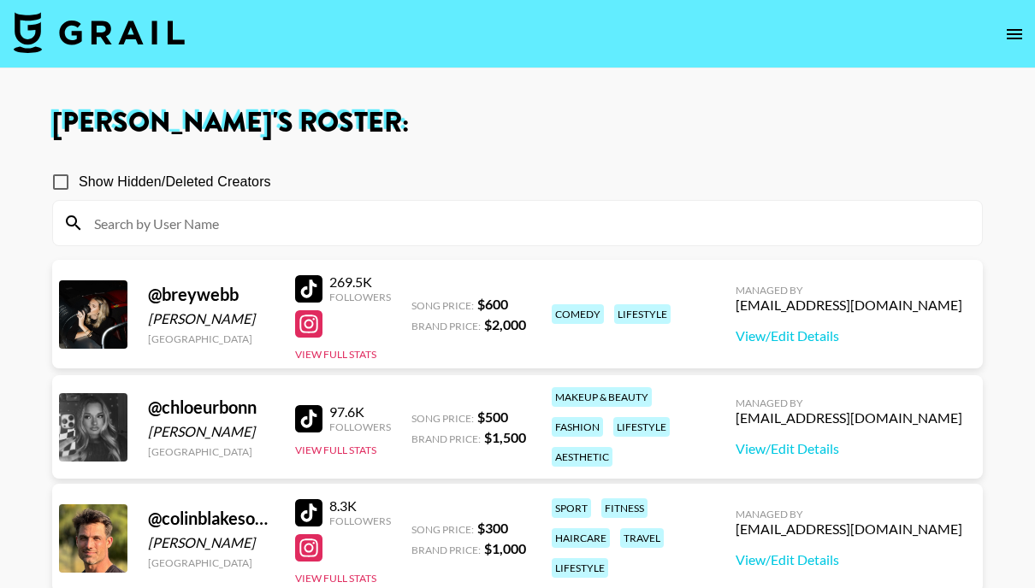
click at [186, 180] on span "Show Hidden/Deleted Creators" at bounding box center [175, 182] width 192 height 21
click at [79, 180] on input "Show Hidden/Deleted Creators" at bounding box center [61, 182] width 36 height 36
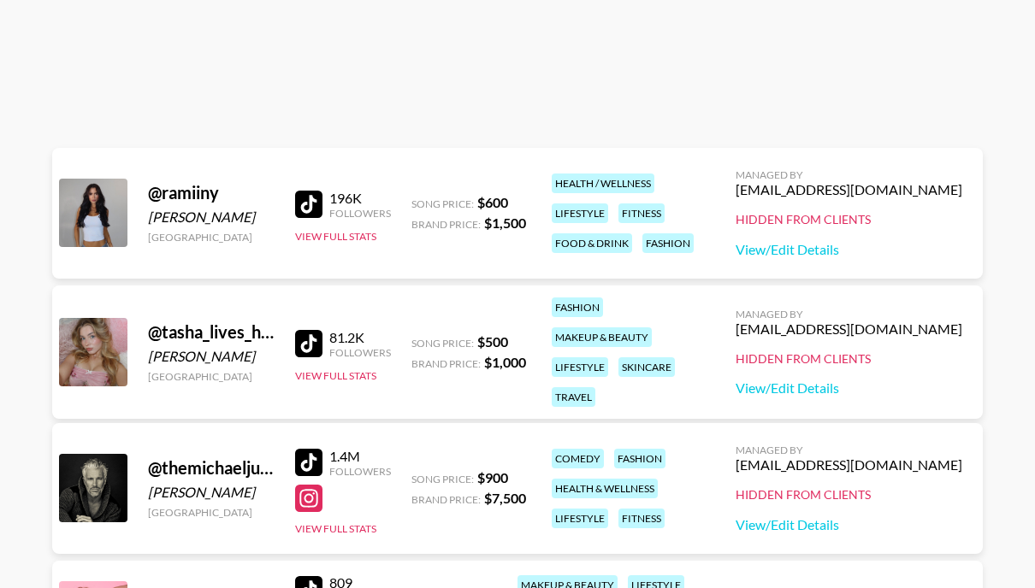
scroll to position [1253, 0]
click at [317, 202] on div at bounding box center [308, 203] width 27 height 27
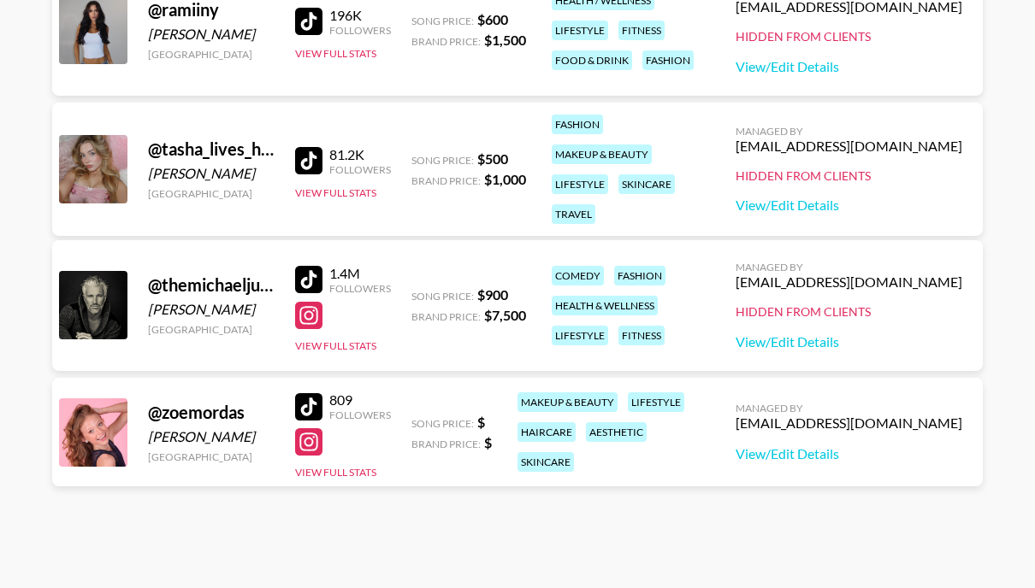
scroll to position [1434, 0]
click at [305, 276] on div at bounding box center [308, 280] width 27 height 27
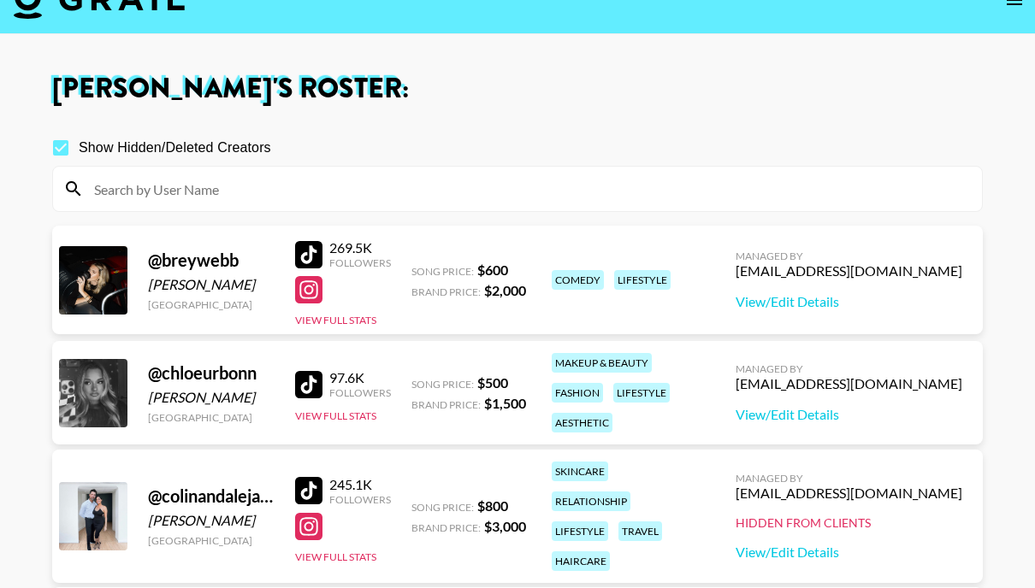
scroll to position [26, 0]
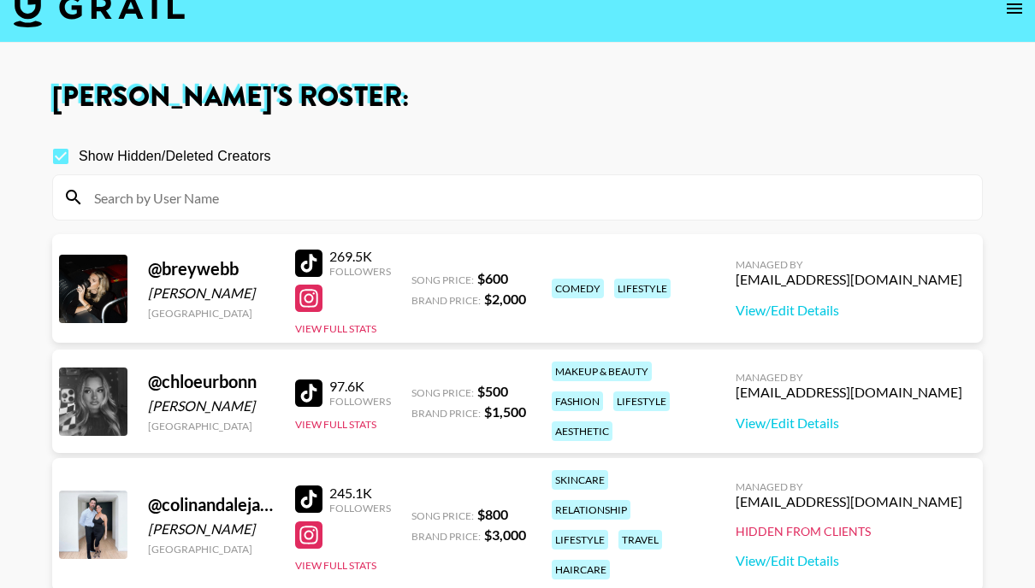
click at [64, 158] on input "Show Hidden/Deleted Creators" at bounding box center [61, 157] width 36 height 36
checkbox input "false"
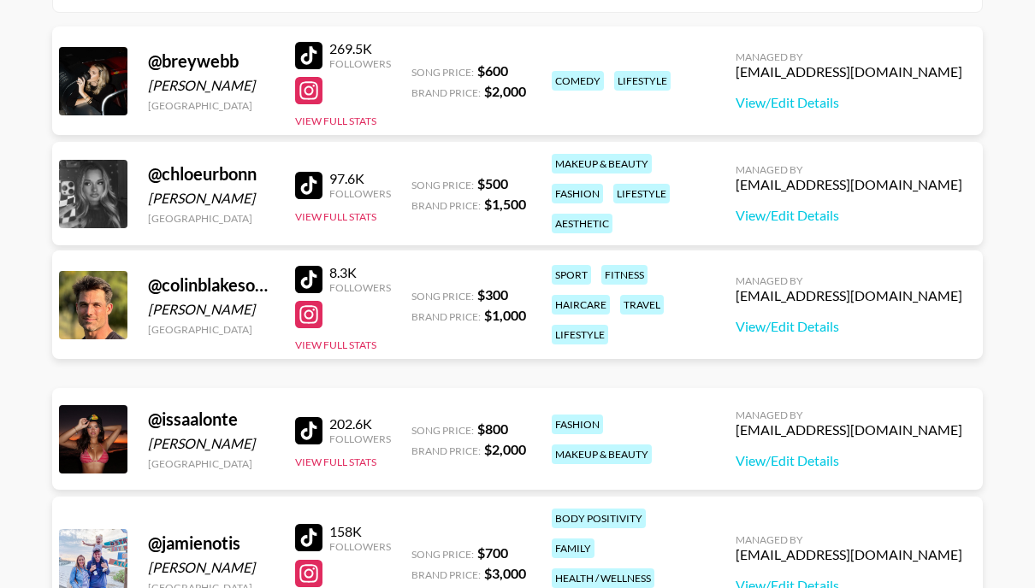
scroll to position [0, 0]
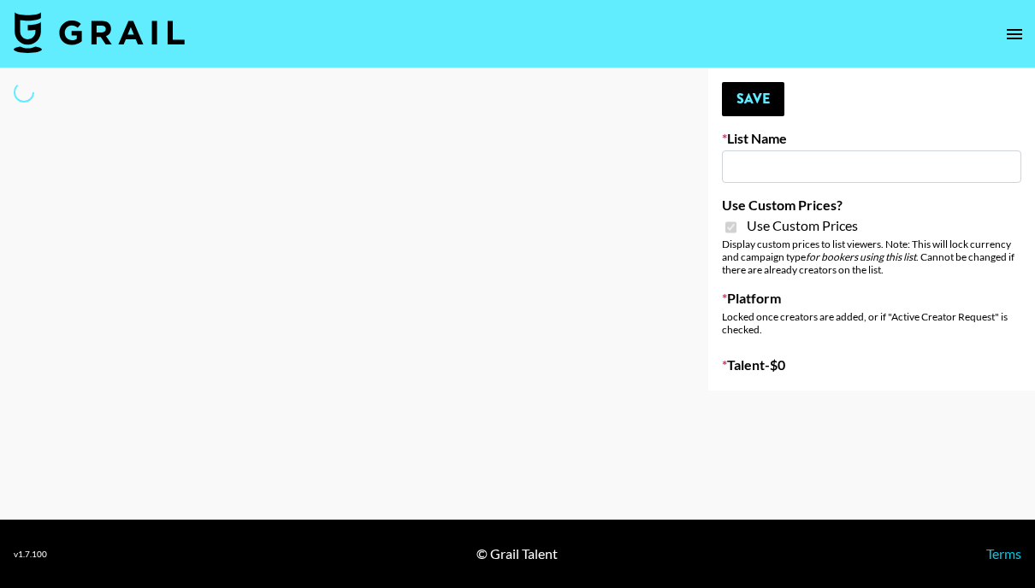
type input "Redence Beauty"
checkbox input "true"
select select "Brand"
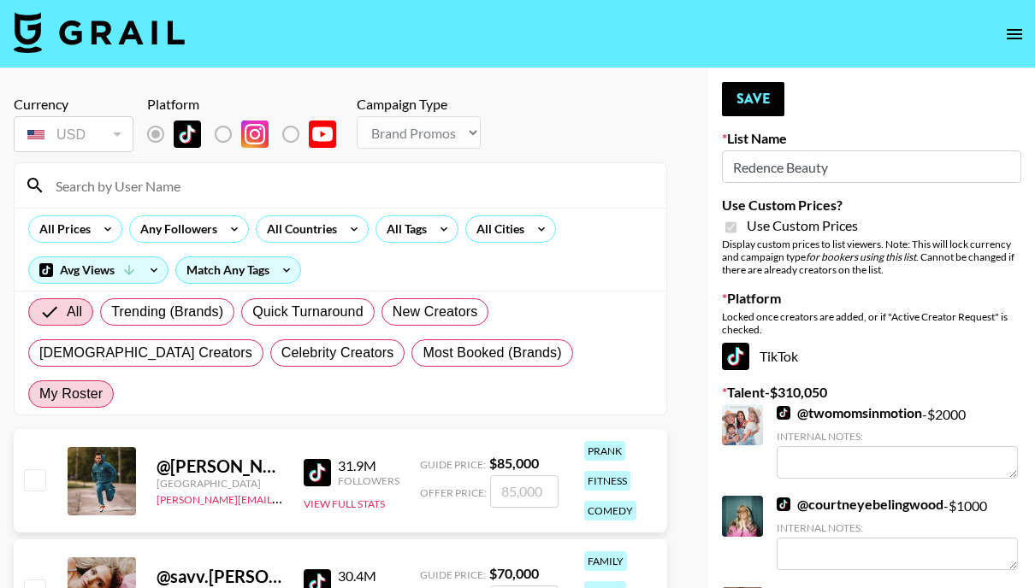
click at [103, 384] on span "My Roster" at bounding box center [70, 394] width 63 height 21
click at [39, 394] on input "My Roster" at bounding box center [39, 394] width 0 height 0
radio input "true"
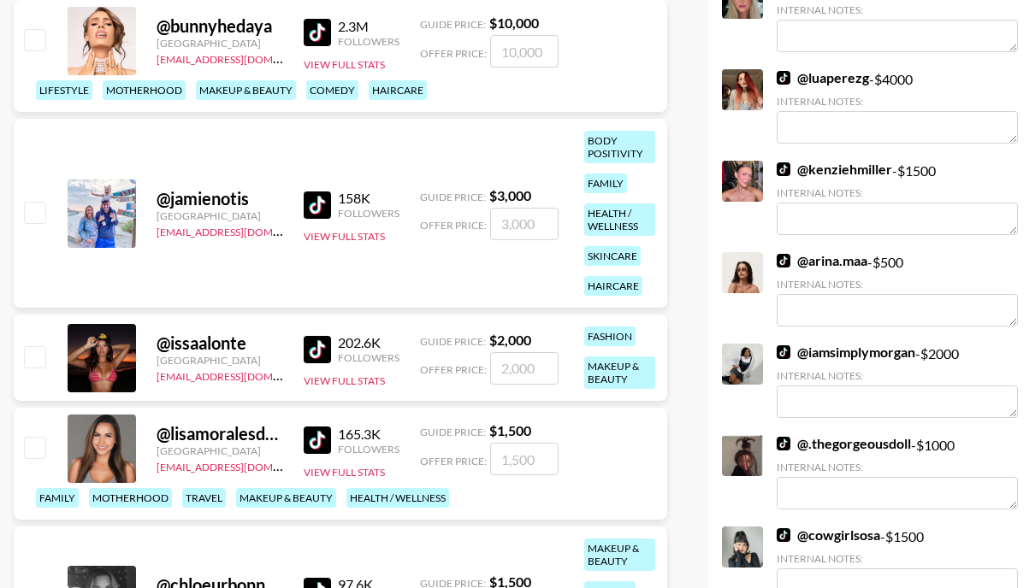
scroll to position [714, 0]
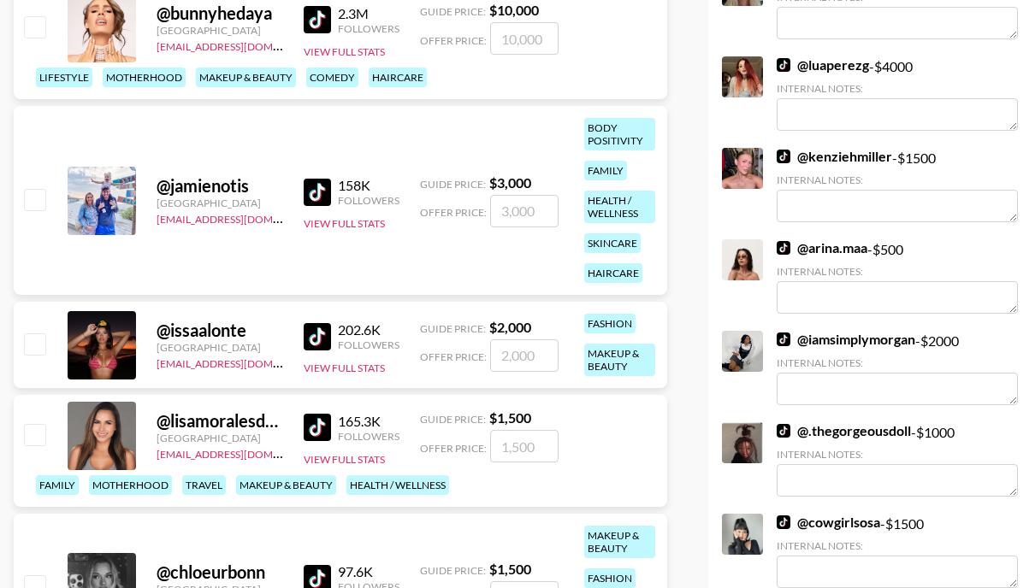
click at [35, 334] on input "checkbox" at bounding box center [34, 344] width 21 height 21
checkbox input "true"
type input "2000"
click at [32, 576] on input "checkbox" at bounding box center [34, 586] width 21 height 21
checkbox input "true"
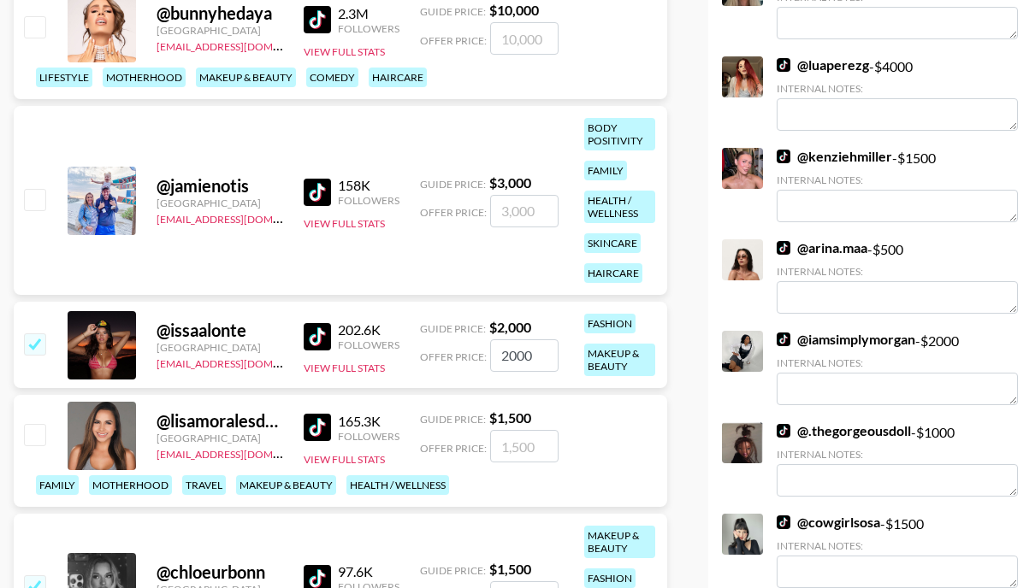
type input "1500"
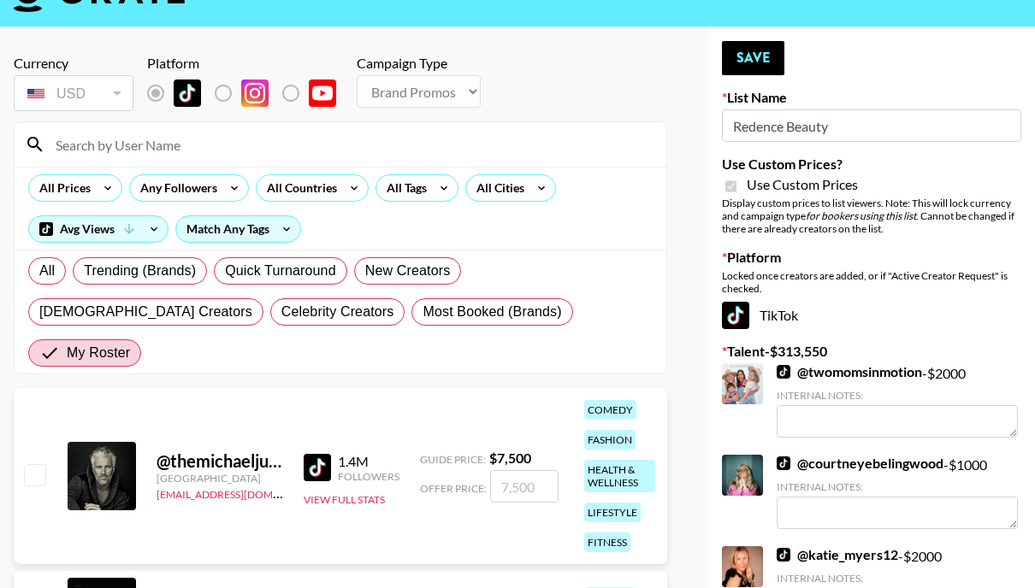
scroll to position [0, 0]
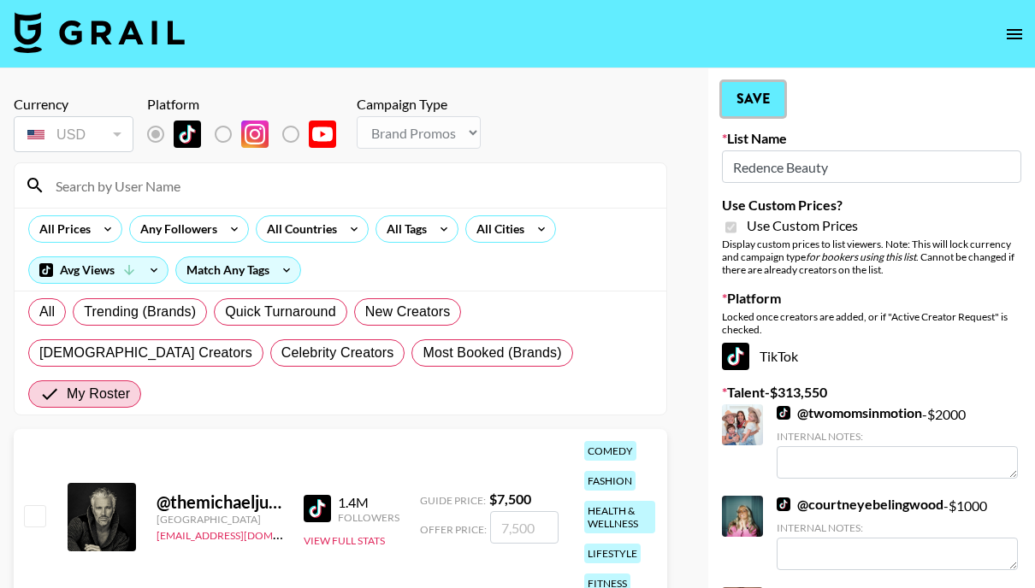
click at [772, 101] on button "Save" at bounding box center [753, 99] width 62 height 34
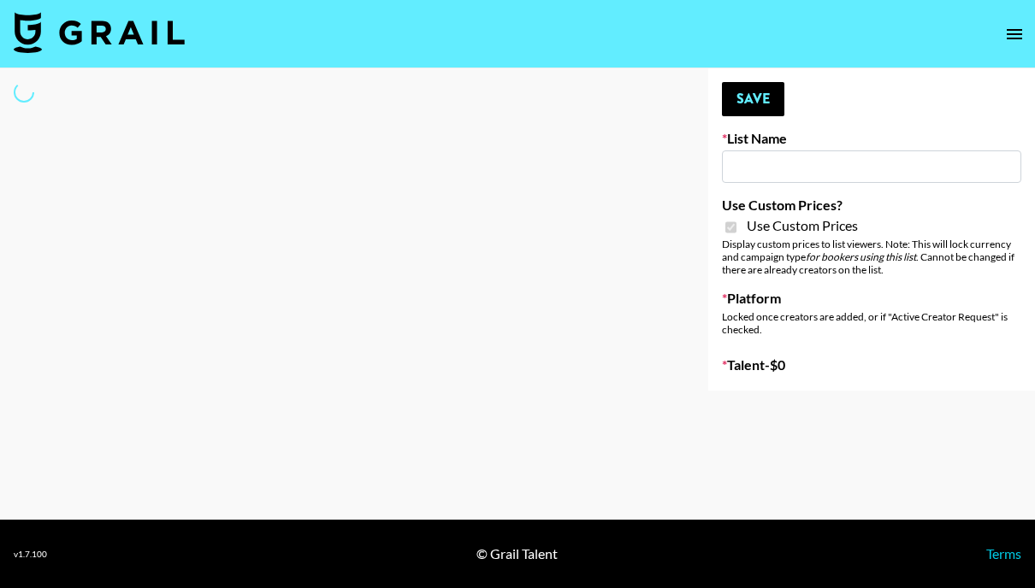
type input "Dime Beauty"
checkbox input "true"
select select "Brand"
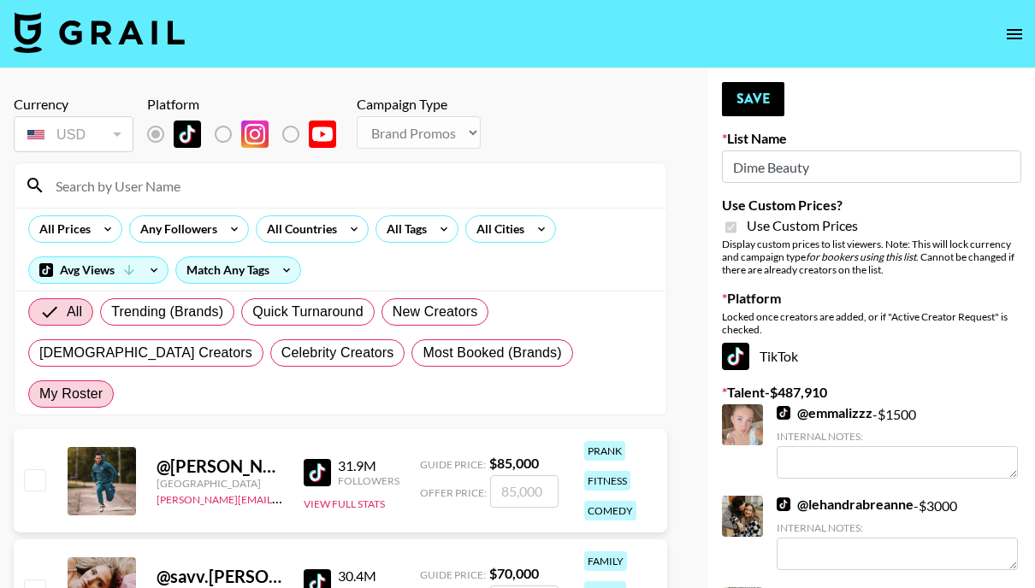
click at [103, 384] on span "My Roster" at bounding box center [70, 394] width 63 height 21
click at [39, 394] on input "My Roster" at bounding box center [39, 394] width 0 height 0
radio input "true"
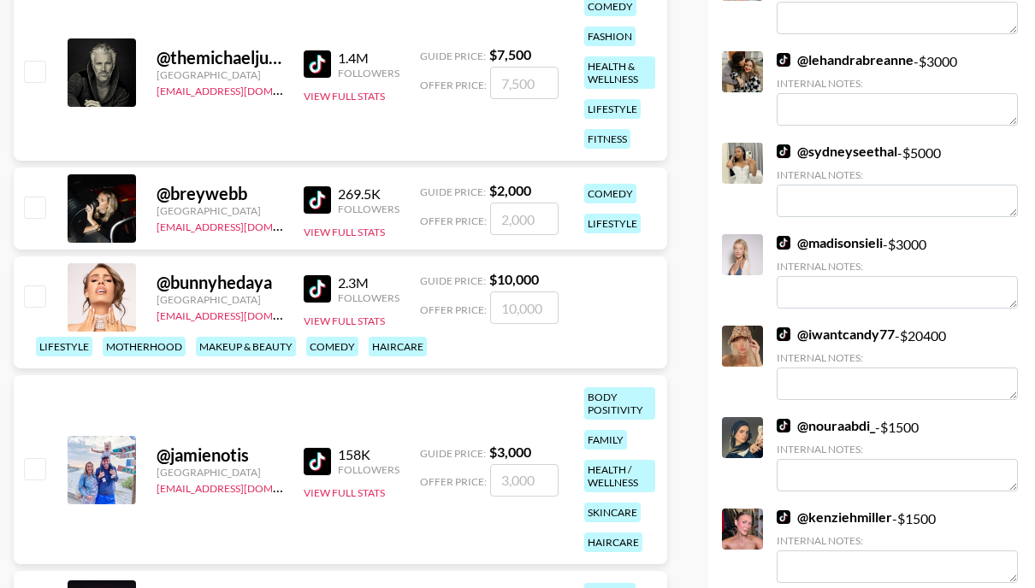
scroll to position [453, 0]
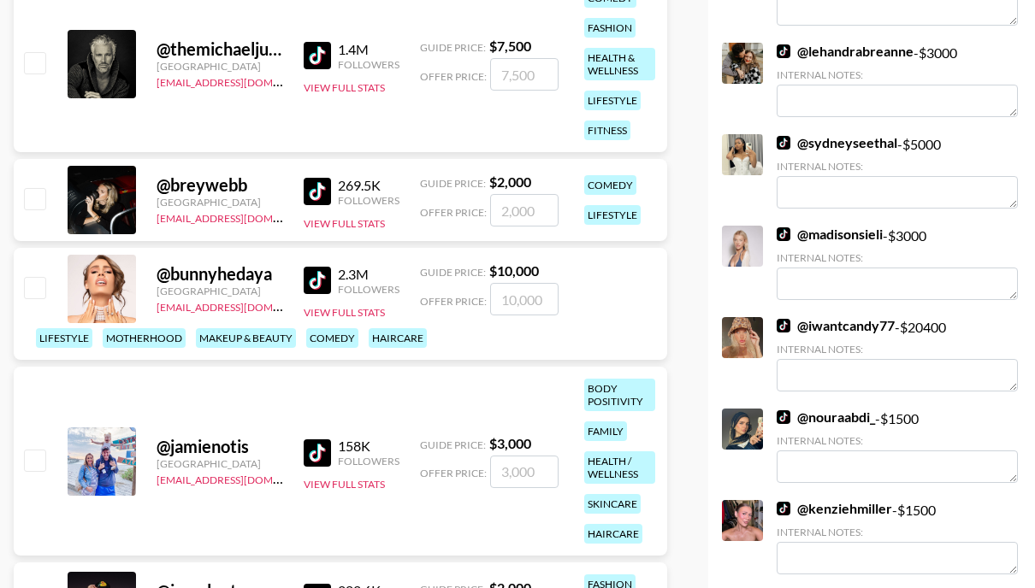
click at [36, 188] on input "checkbox" at bounding box center [34, 198] width 21 height 21
checkbox input "true"
type input "2000"
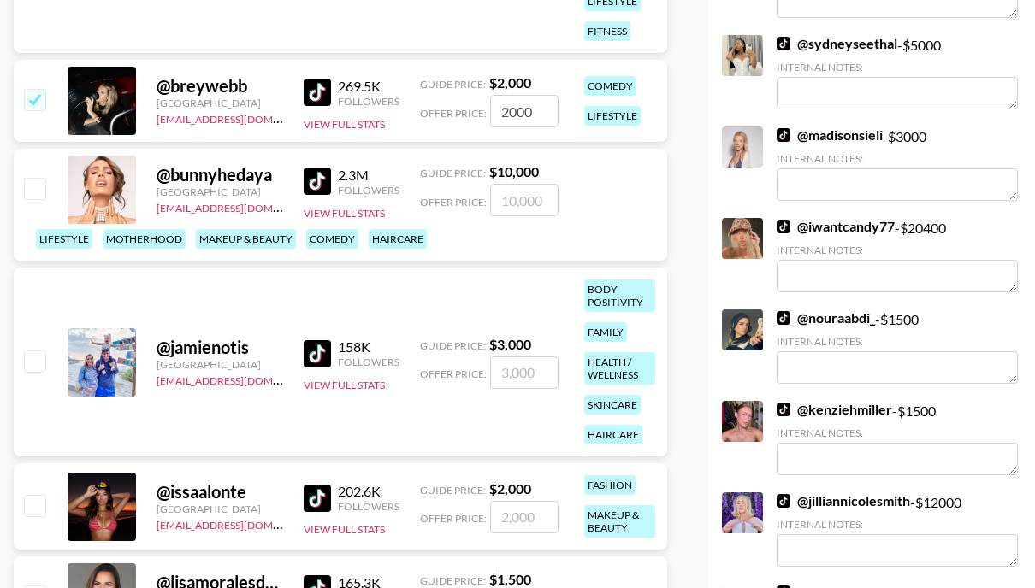
scroll to position [595, 0]
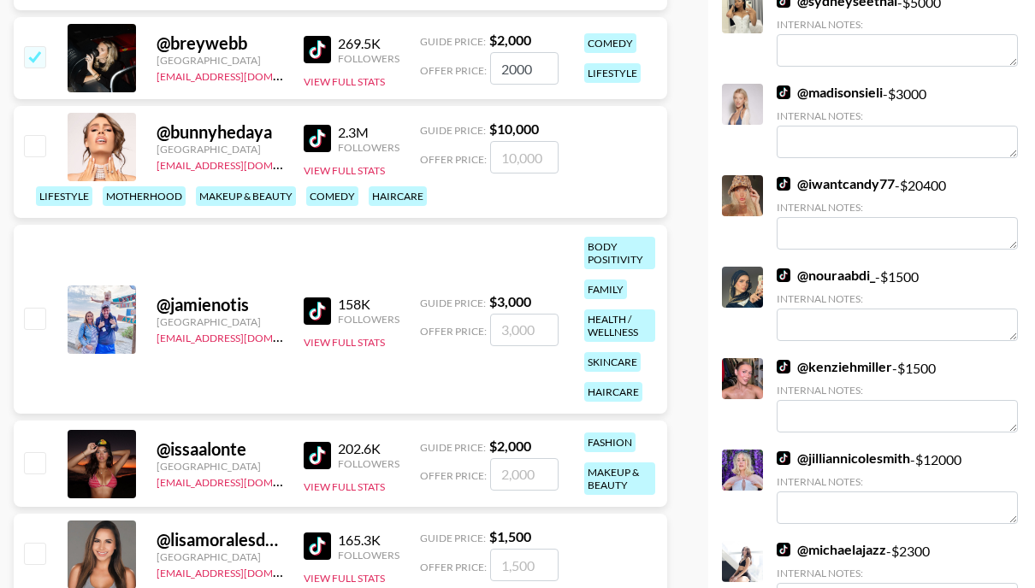
click at [38, 452] on input "checkbox" at bounding box center [34, 462] width 21 height 21
checkbox input "true"
type input "2000"
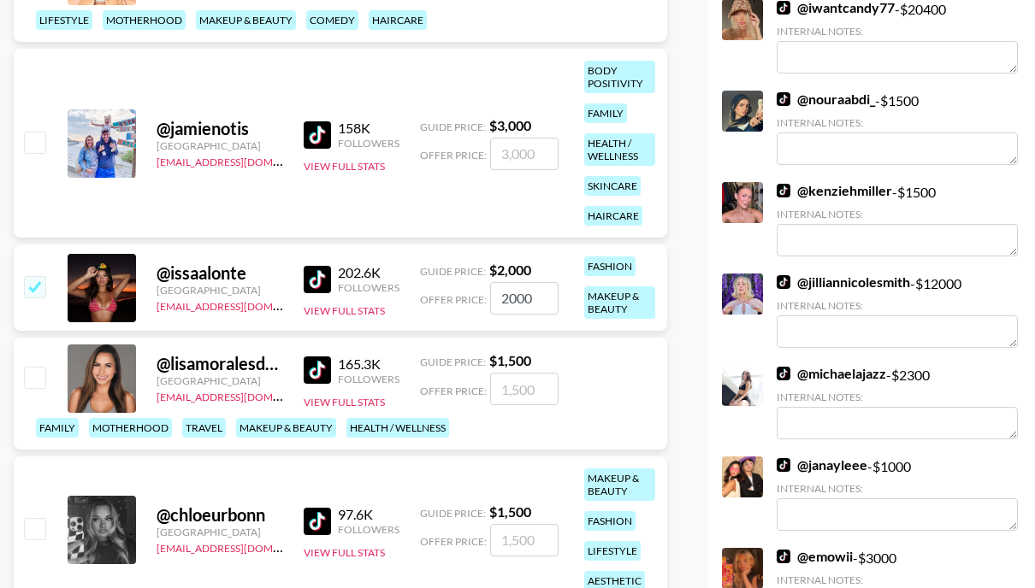
scroll to position [807, 0]
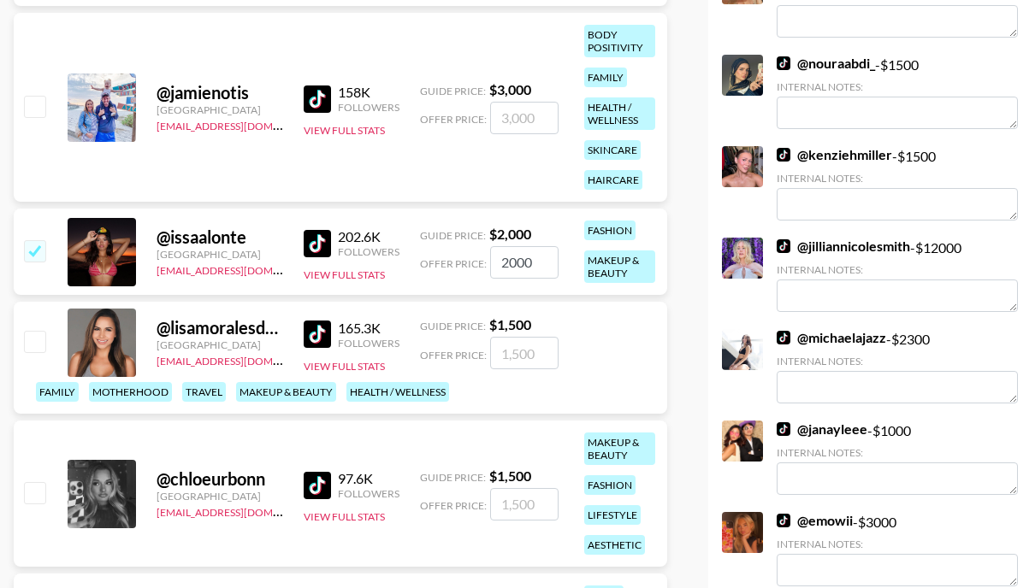
click at [37, 482] on input "checkbox" at bounding box center [34, 492] width 21 height 21
checkbox input "true"
type input "1500"
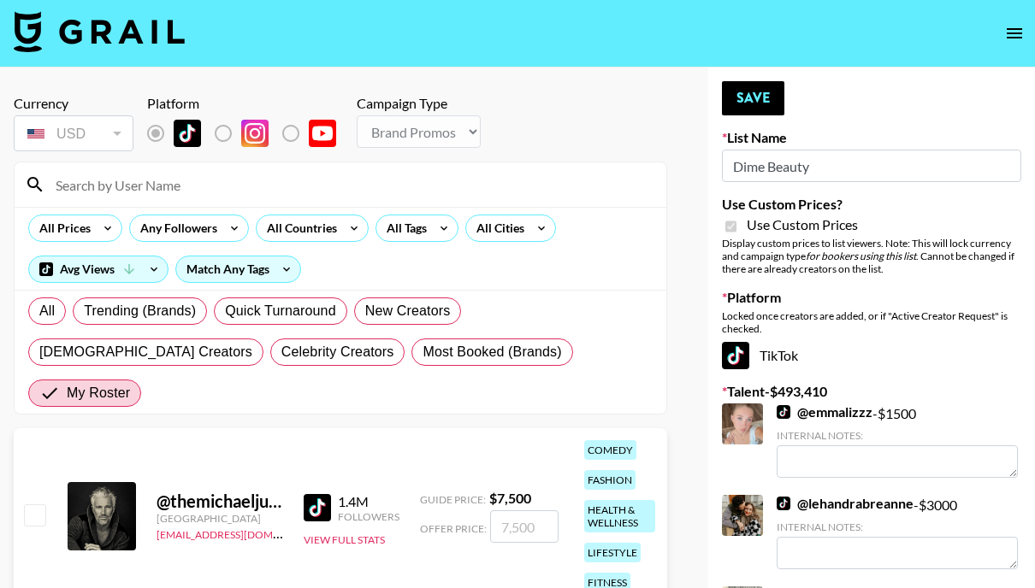
scroll to position [0, 0]
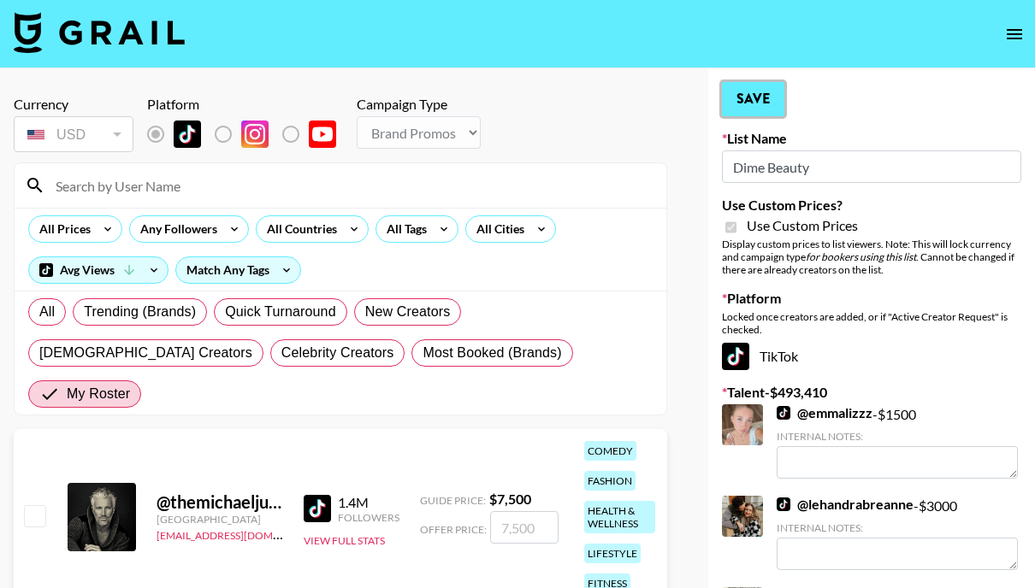
click at [765, 104] on button "Save" at bounding box center [753, 99] width 62 height 34
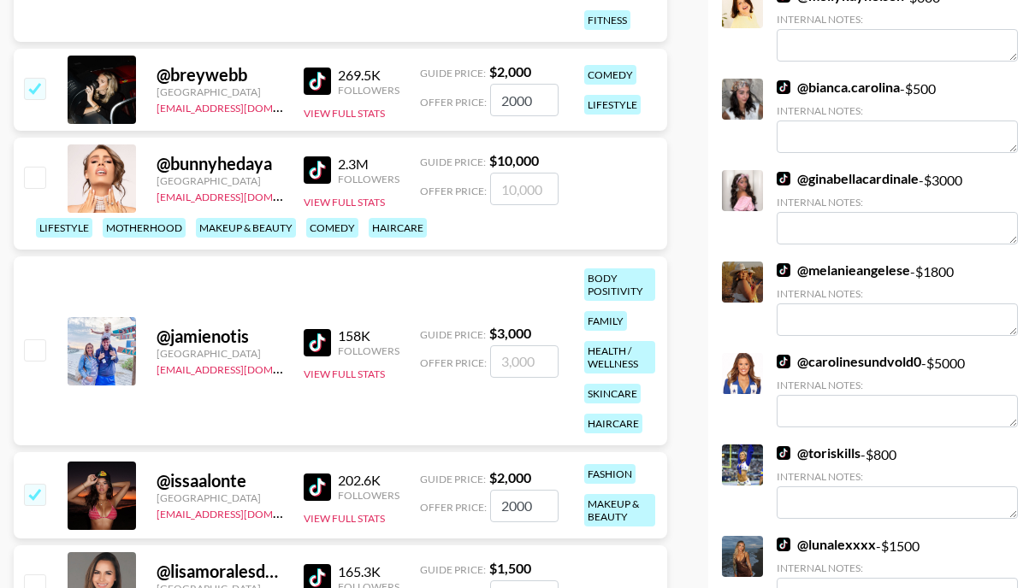
scroll to position [577, 0]
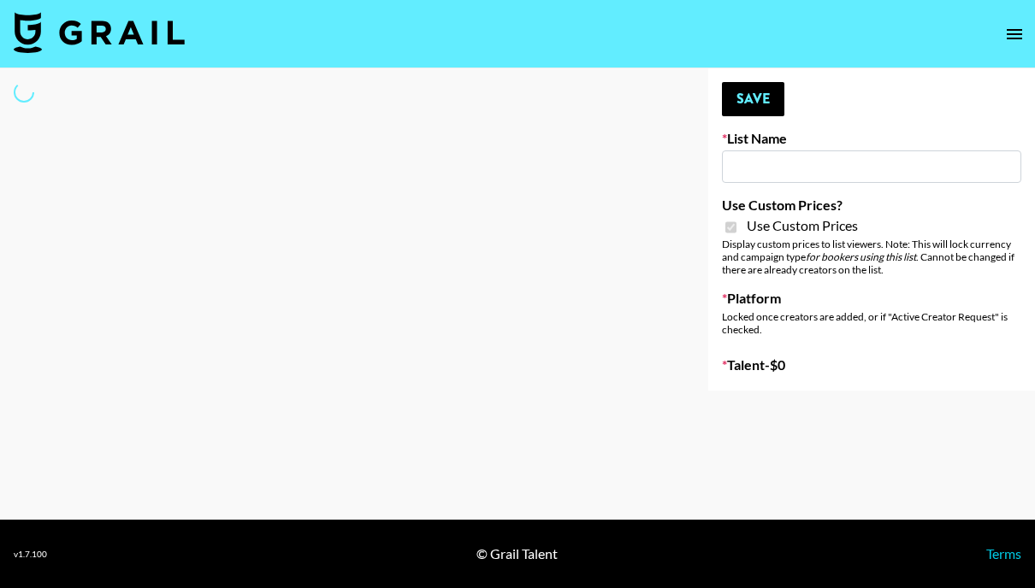
select select "Brand"
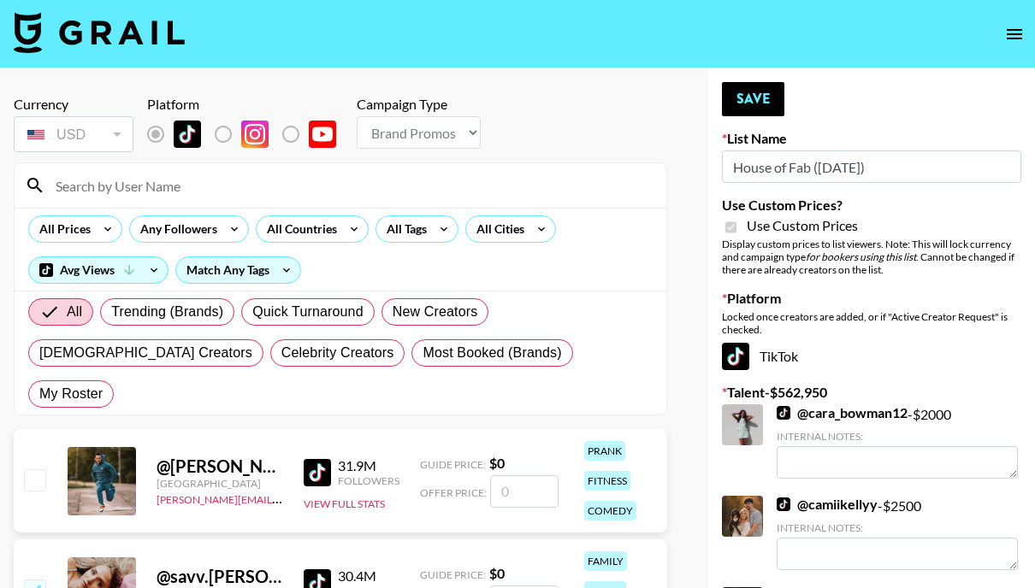
type input "House of Fab ([DATE])"
checkbox input "true"
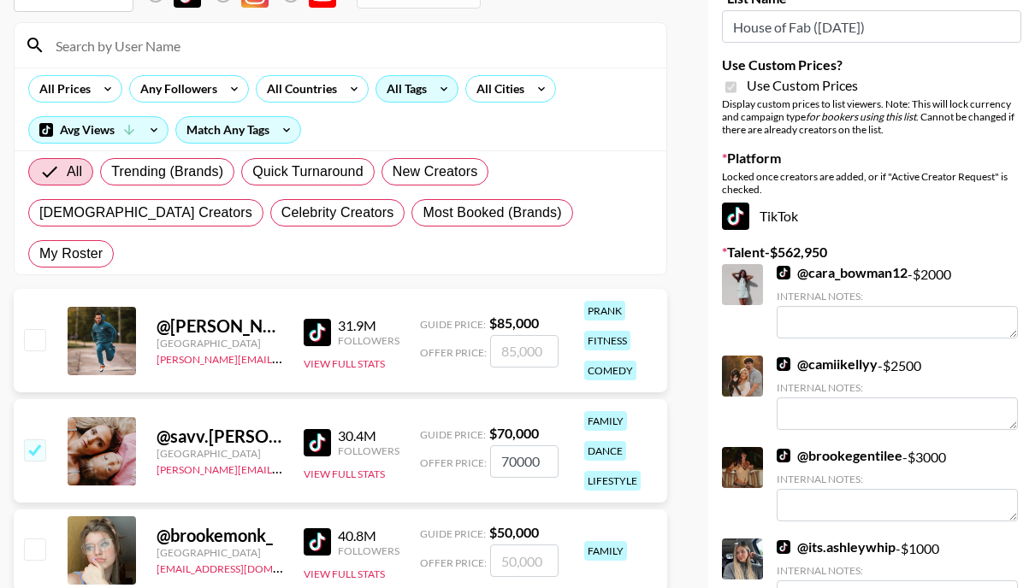
scroll to position [152, 0]
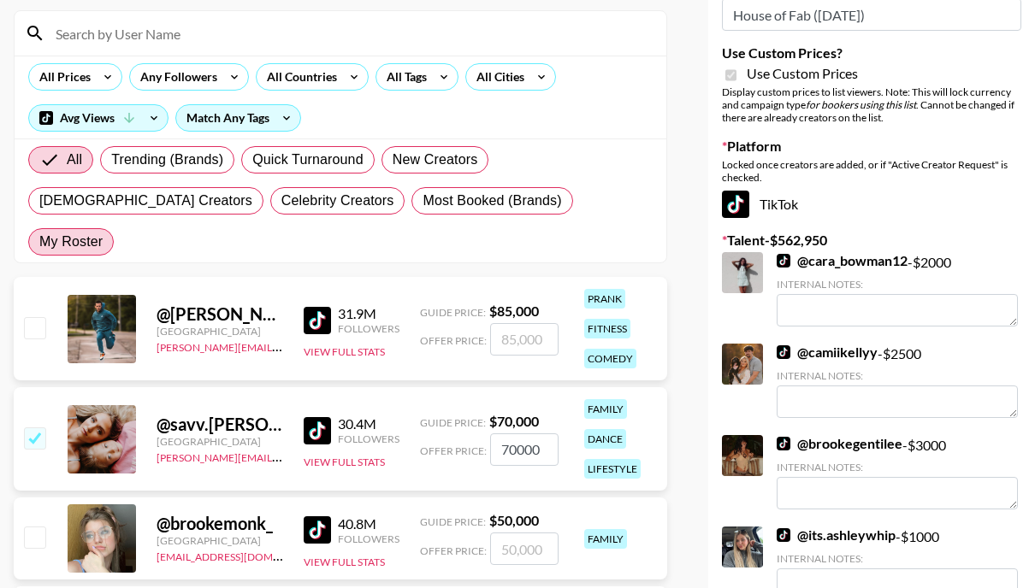
click at [103, 232] on span "My Roster" at bounding box center [70, 242] width 63 height 21
click at [39, 242] on input "My Roster" at bounding box center [39, 242] width 0 height 0
radio input "true"
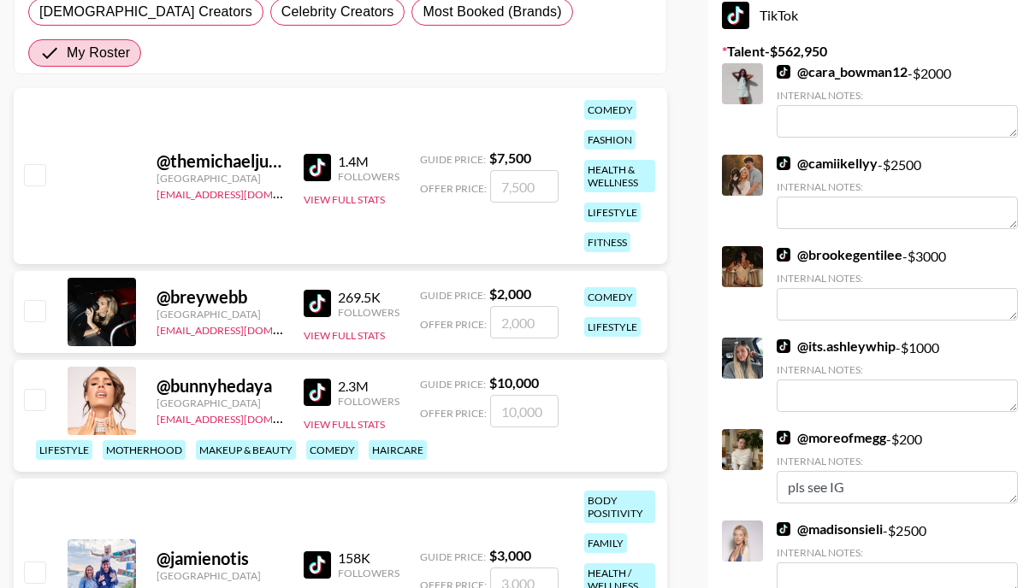
scroll to position [344, 0]
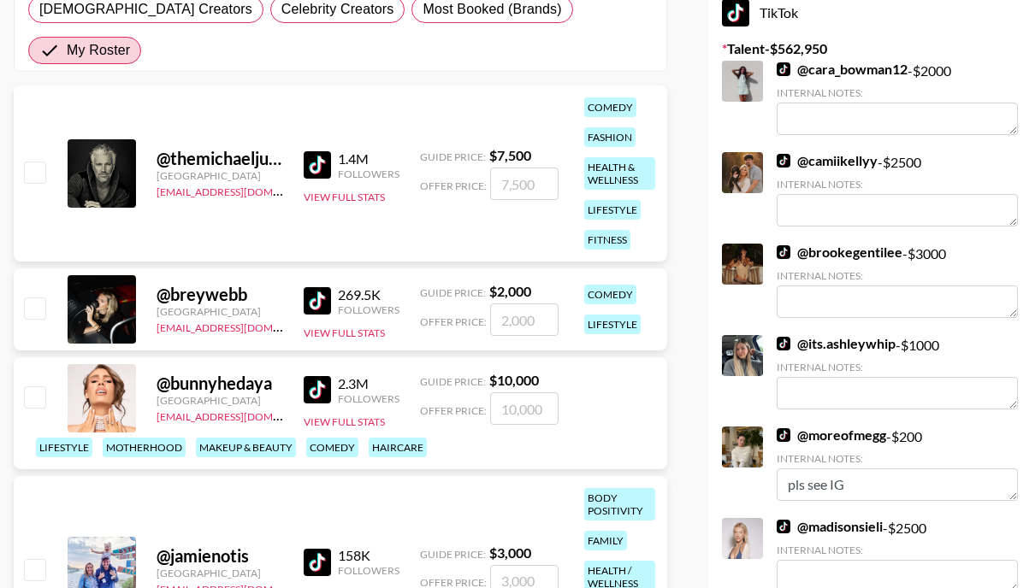
click at [38, 298] on input "checkbox" at bounding box center [34, 308] width 21 height 21
checkbox input "true"
type input "2000"
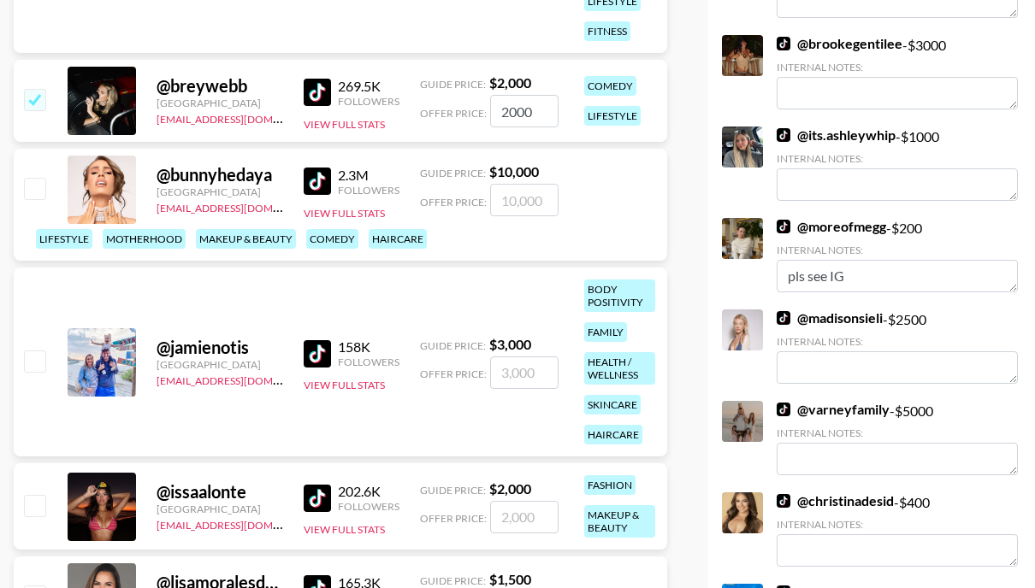
scroll to position [582, 0]
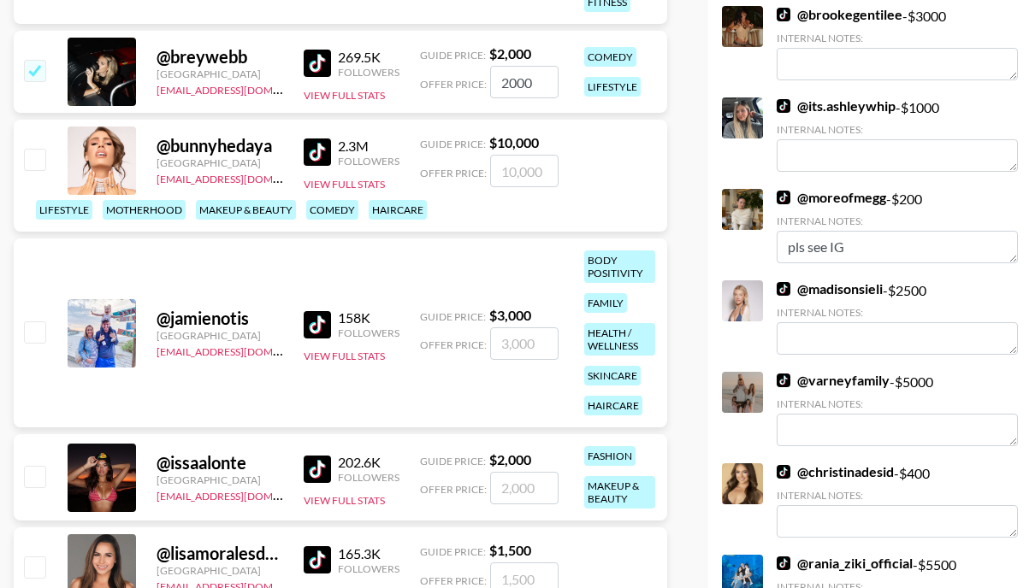
click at [33, 466] on input "checkbox" at bounding box center [34, 476] width 21 height 21
checkbox input "true"
type input "2000"
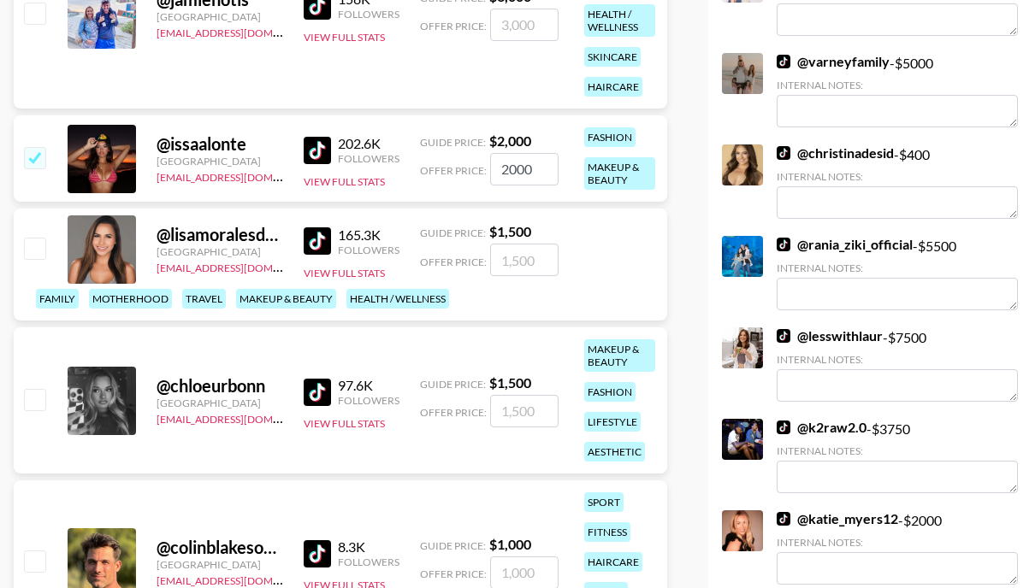
scroll to position [967, 0]
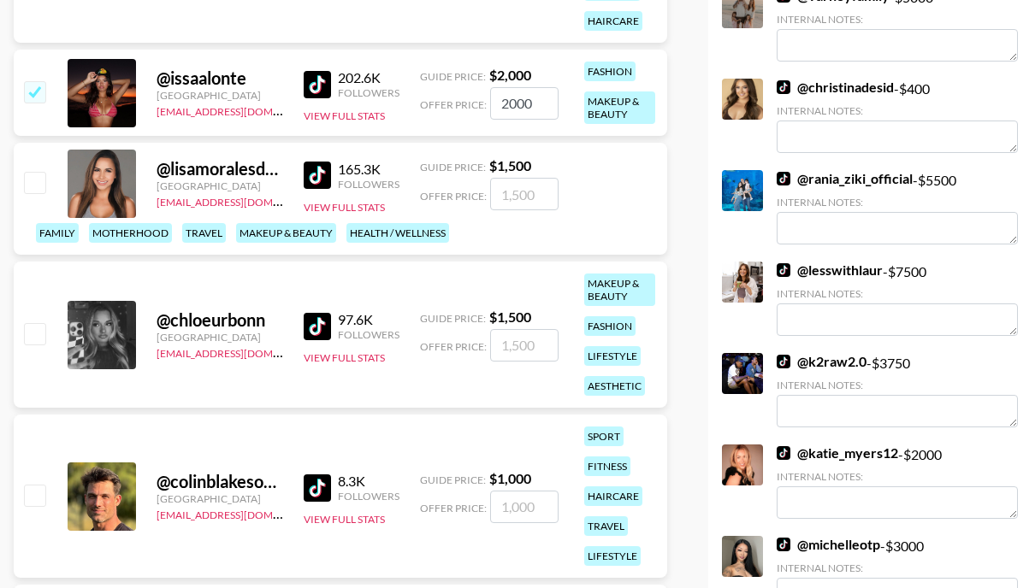
click at [38, 323] on input "checkbox" at bounding box center [34, 333] width 21 height 21
checkbox input "true"
type input "1500"
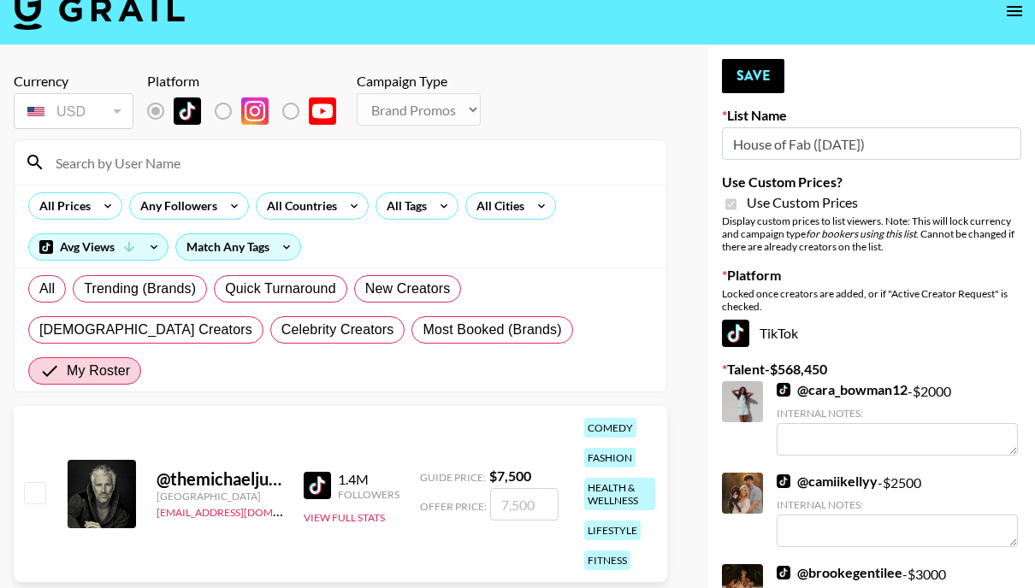
scroll to position [0, 0]
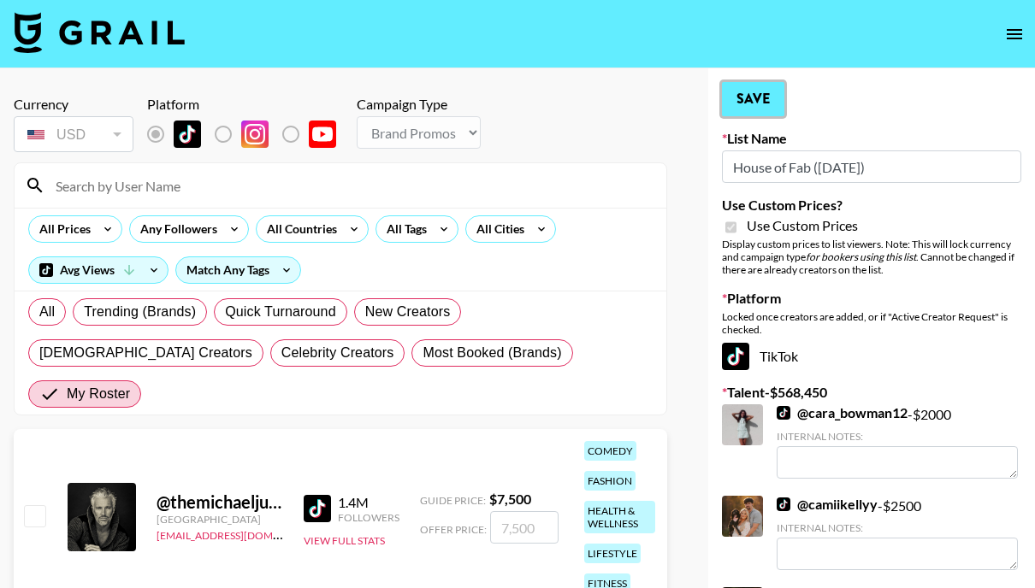
click at [761, 92] on button "Save" at bounding box center [753, 99] width 62 height 34
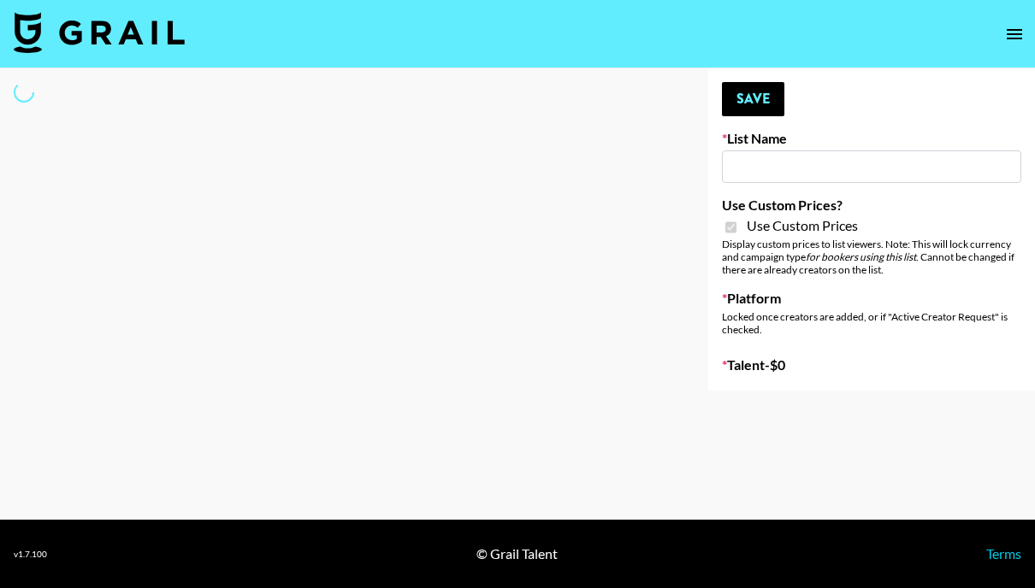
type input "Nippies"
checkbox input "true"
select select "Brand"
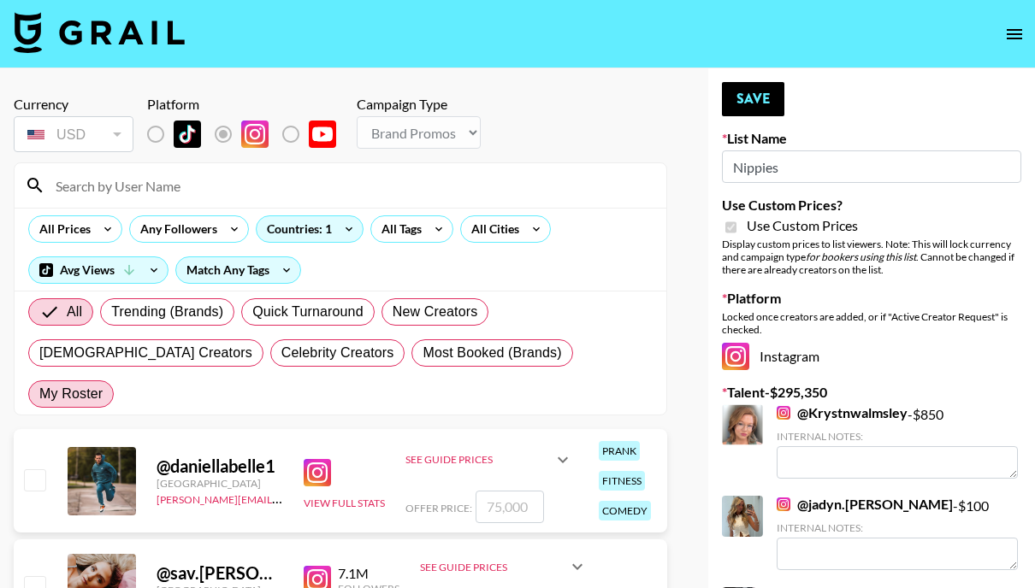
click at [103, 384] on span "My Roster" at bounding box center [70, 394] width 63 height 21
click at [39, 394] on input "My Roster" at bounding box center [39, 394] width 0 height 0
radio input "true"
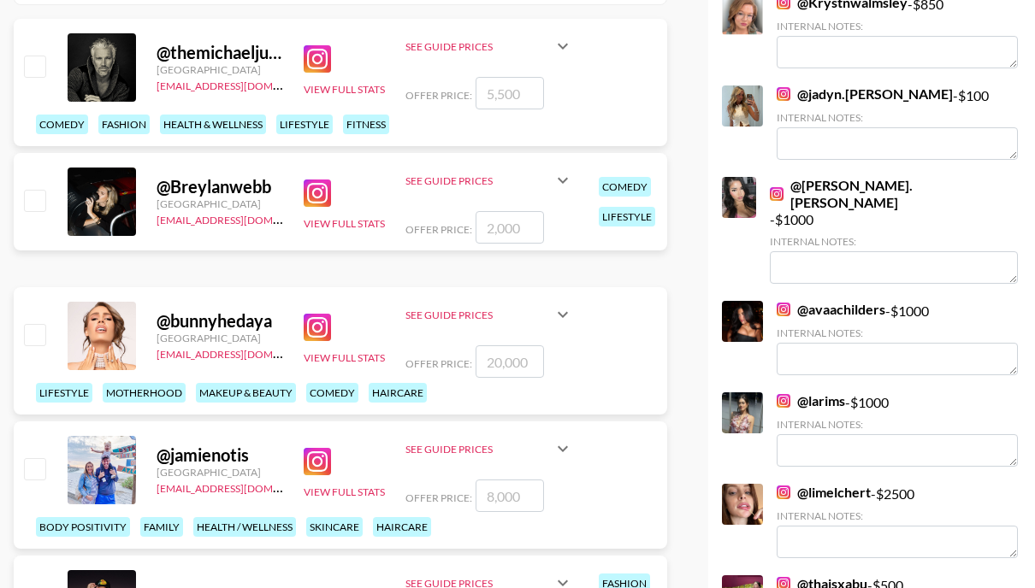
scroll to position [410, 0]
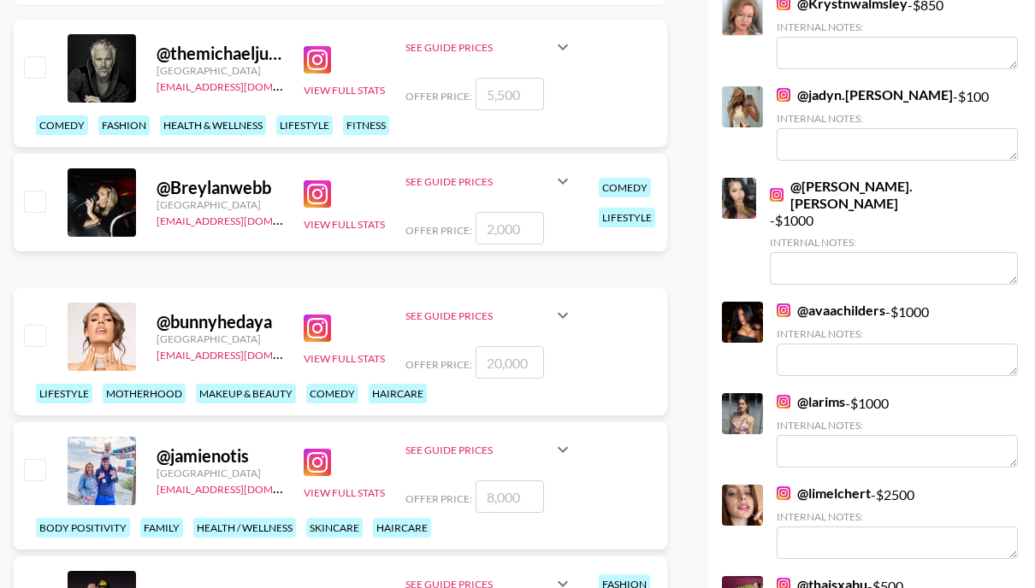
click at [39, 191] on input "checkbox" at bounding box center [34, 201] width 21 height 21
checkbox input "true"
type input "2000"
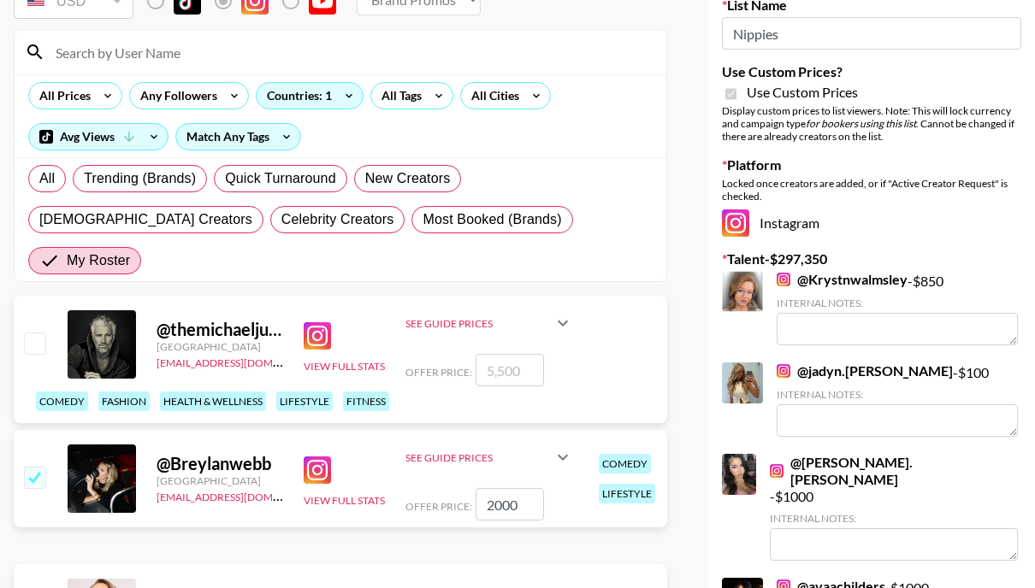
scroll to position [0, 0]
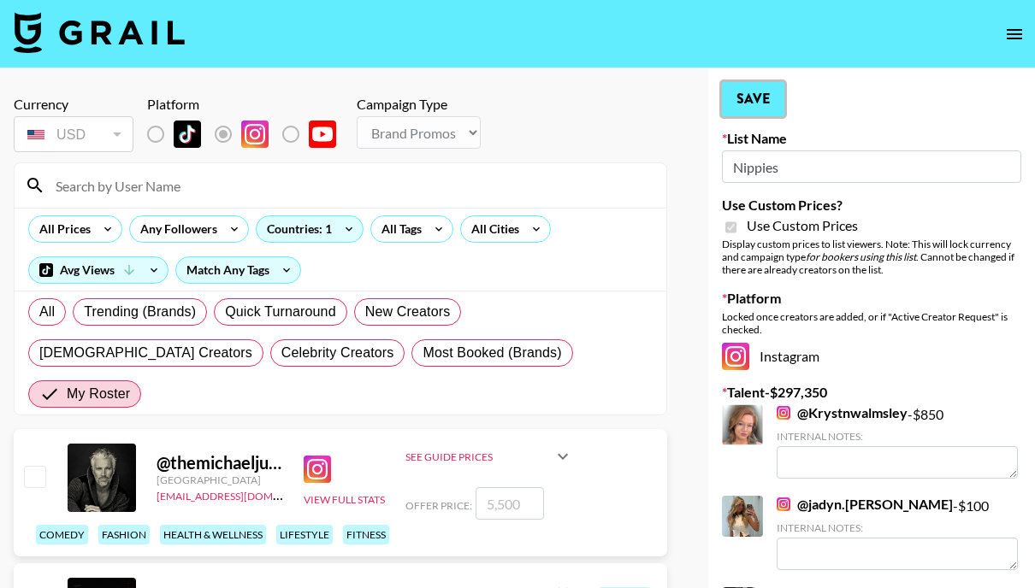
click at [767, 93] on button "Save" at bounding box center [753, 99] width 62 height 34
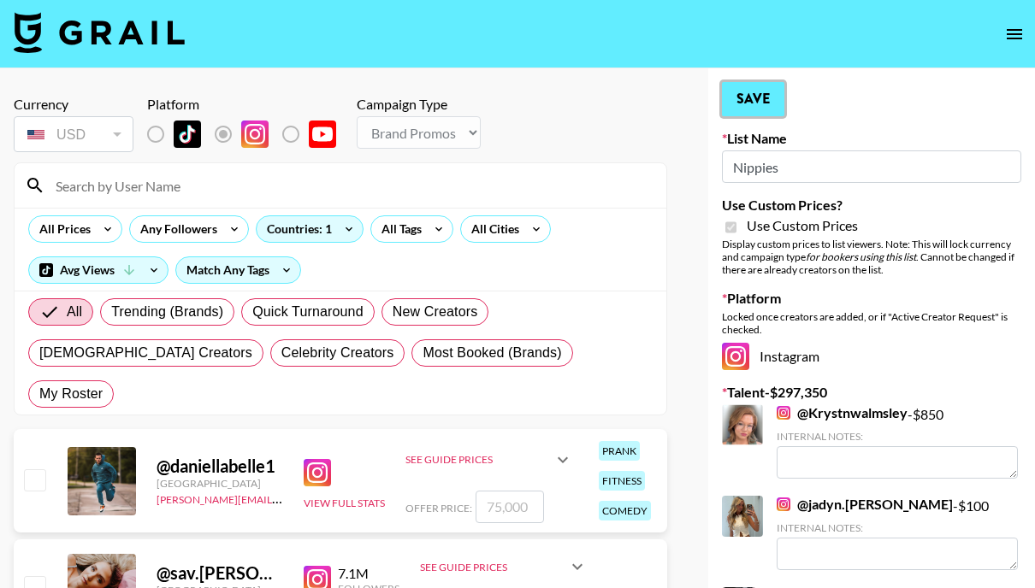
radio input "true"
